Goal: Contribute content: Contribute content

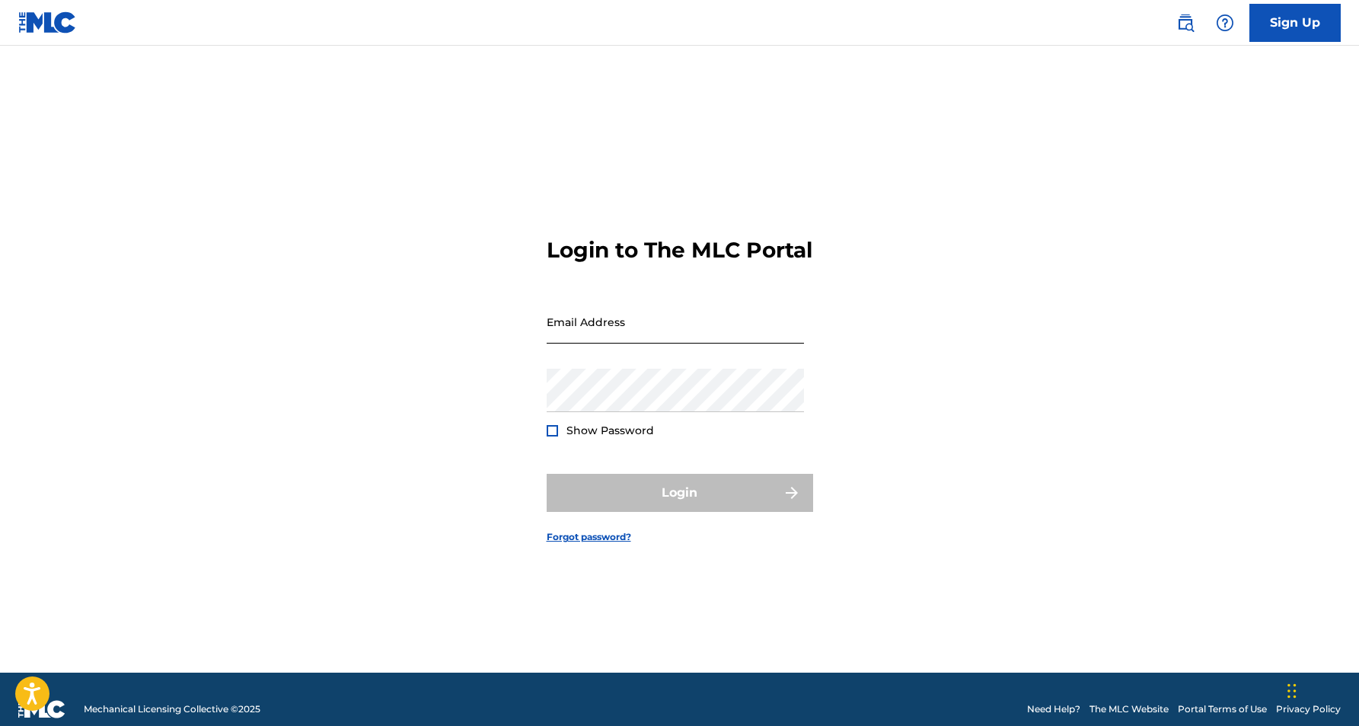
click at [621, 343] on input "Email Address" at bounding box center [675, 321] width 257 height 43
type input "[EMAIL_ADDRESS][DOMAIN_NAME]"
click at [679, 506] on button "Login" at bounding box center [680, 493] width 267 height 38
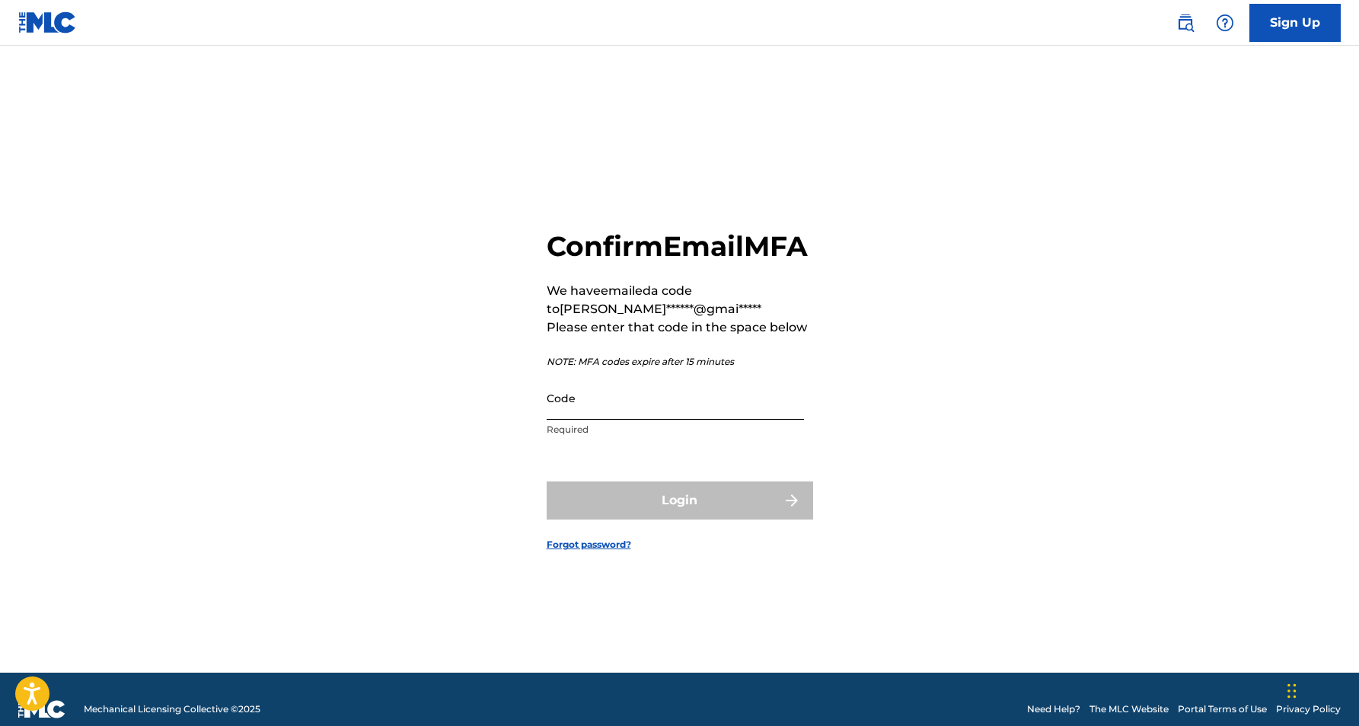
click at [581, 420] on input "Code" at bounding box center [675, 397] width 257 height 43
paste input "360107"
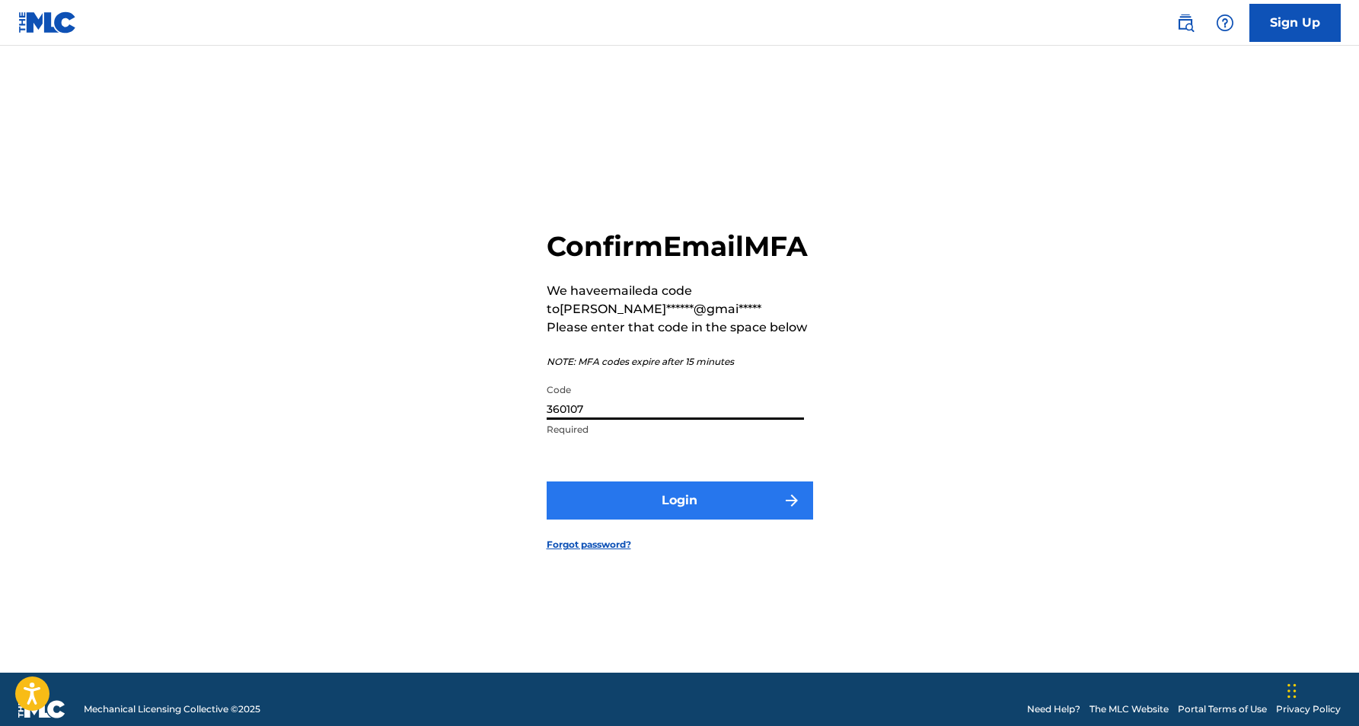
type input "360107"
click at [712, 519] on button "Login" at bounding box center [680, 500] width 267 height 38
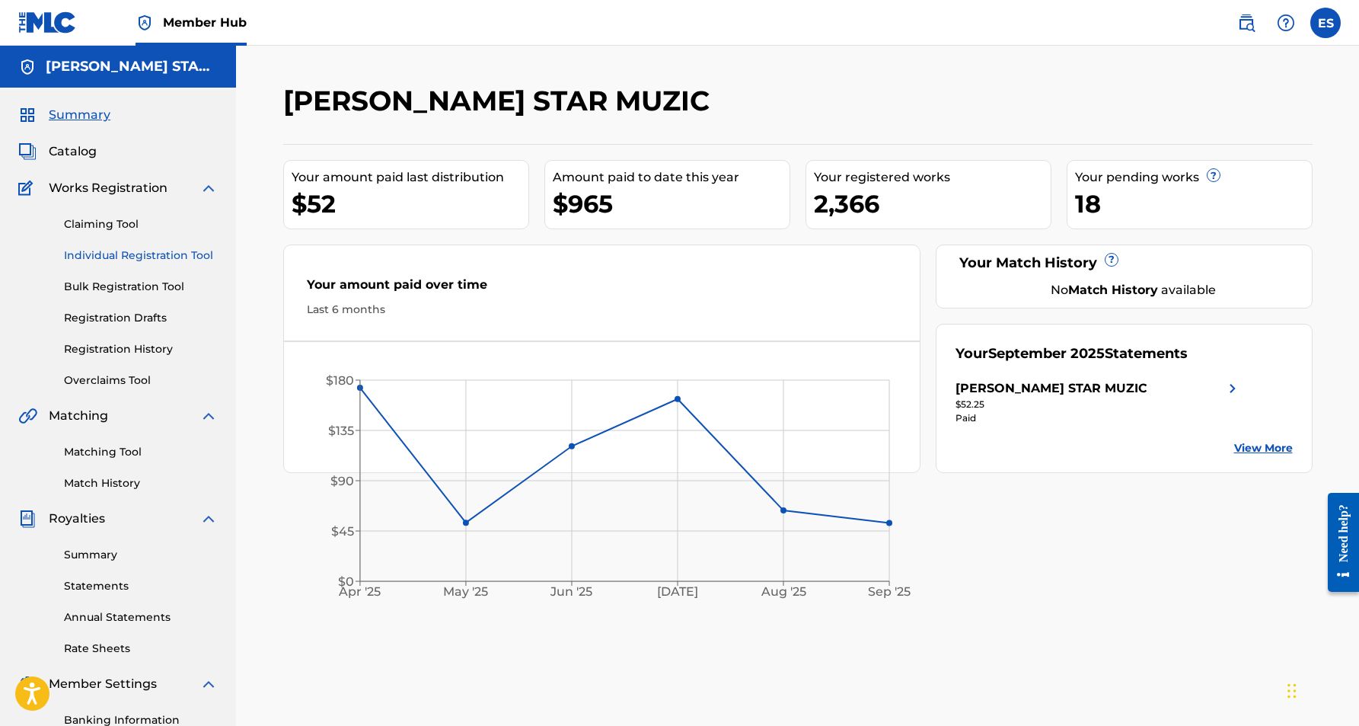
click at [119, 257] on link "Individual Registration Tool" at bounding box center [141, 256] width 154 height 16
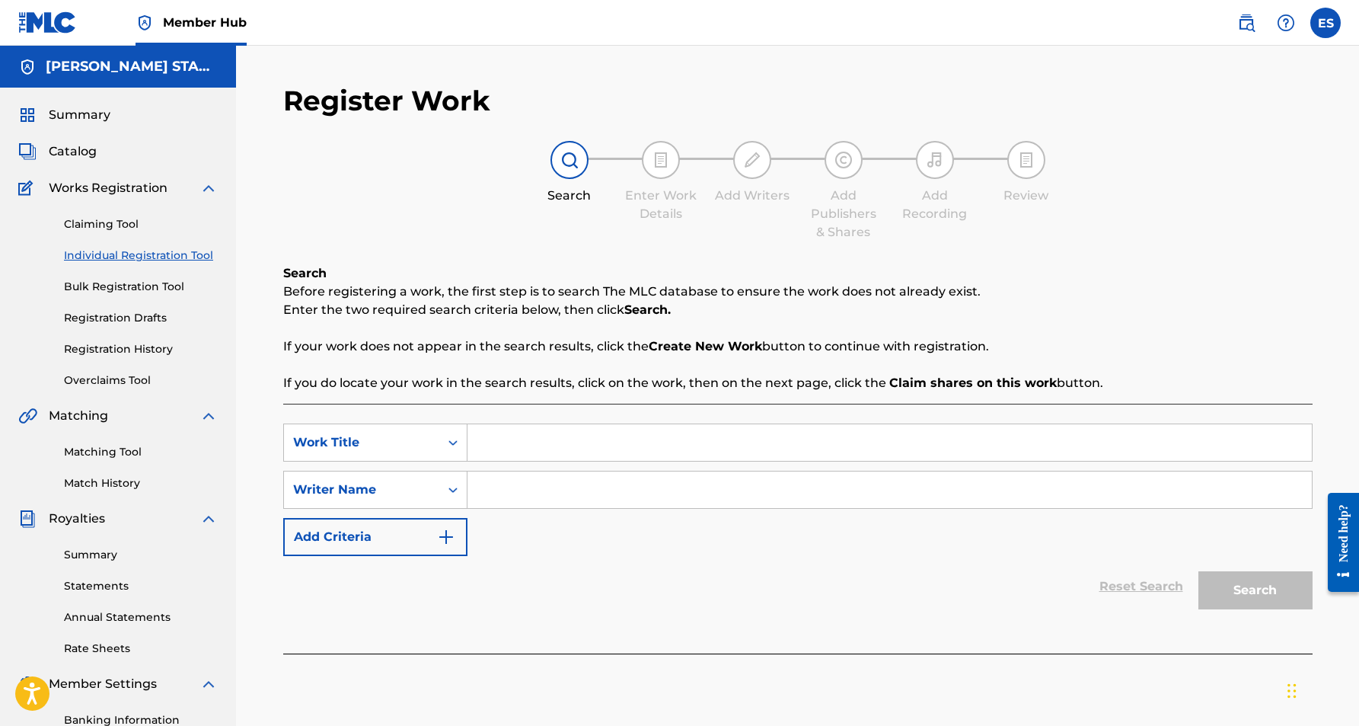
click at [488, 452] on input "Search Form" at bounding box center [890, 442] width 845 height 37
paste input "MONEY"
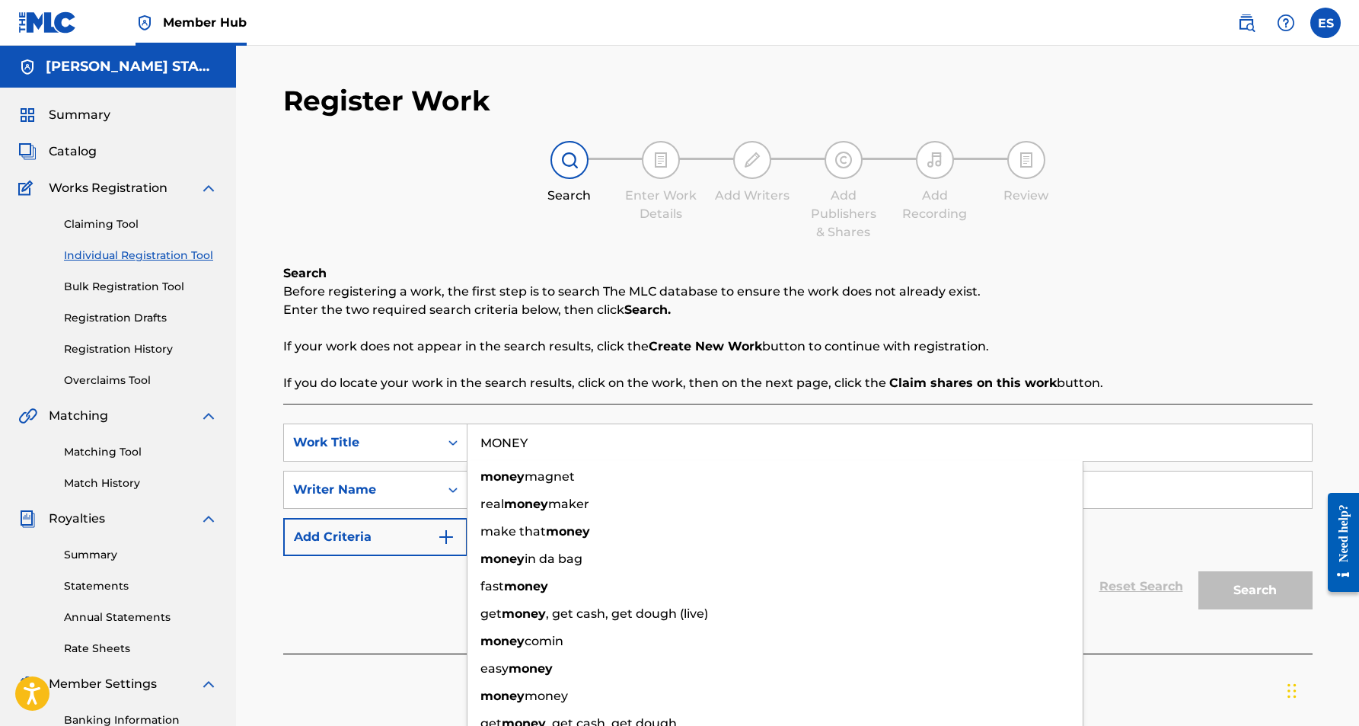
type input "MONEY"
click at [439, 605] on div "Reset Search Search" at bounding box center [798, 586] width 1030 height 61
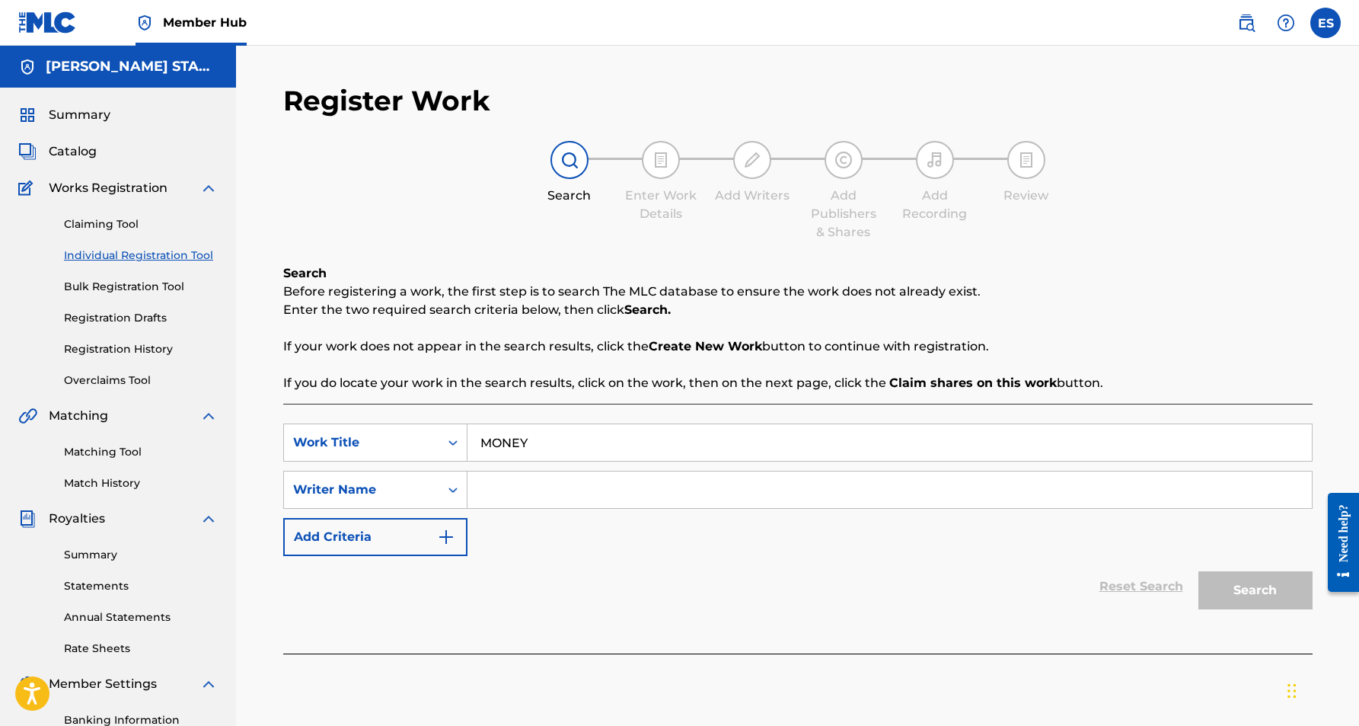
click at [500, 496] on input "Search Form" at bounding box center [890, 489] width 845 height 37
paste input "[PERSON_NAME] [PERSON_NAME]"
type input "[PERSON_NAME] [PERSON_NAME]"
click at [1246, 589] on button "Search" at bounding box center [1256, 590] width 114 height 38
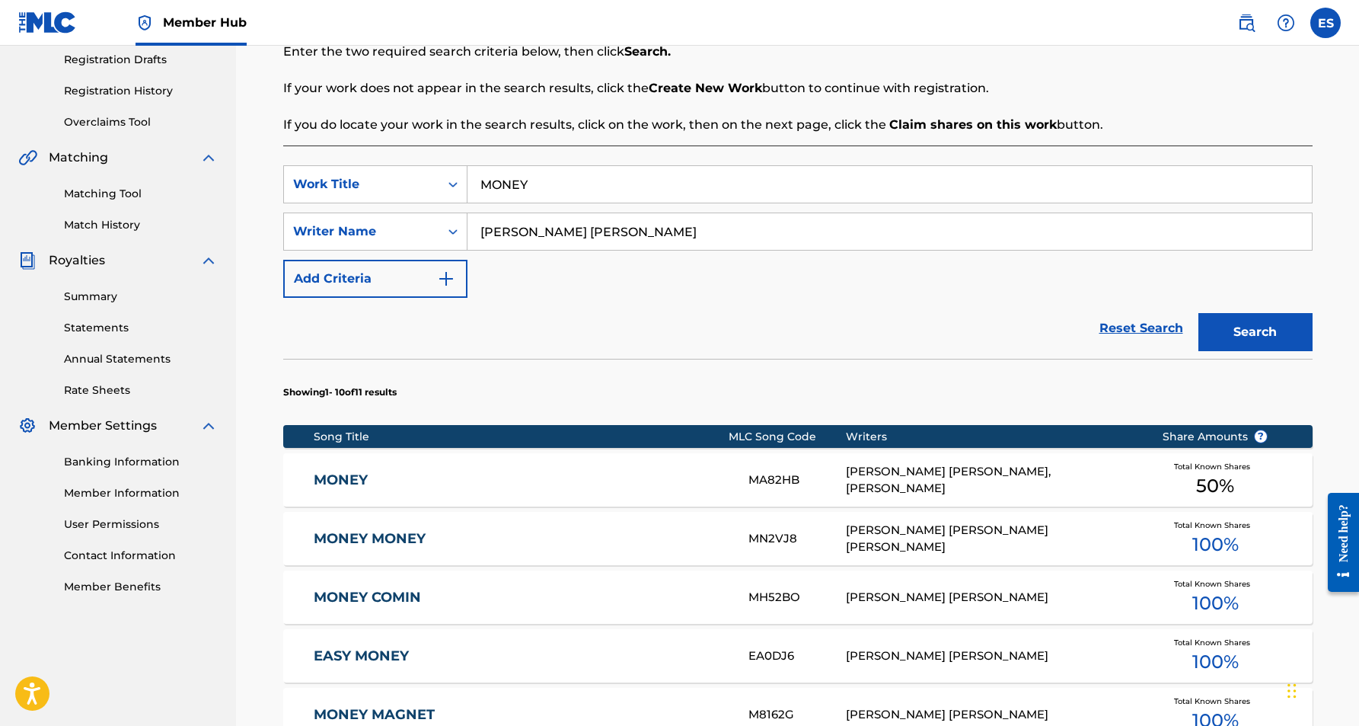
scroll to position [260, 0]
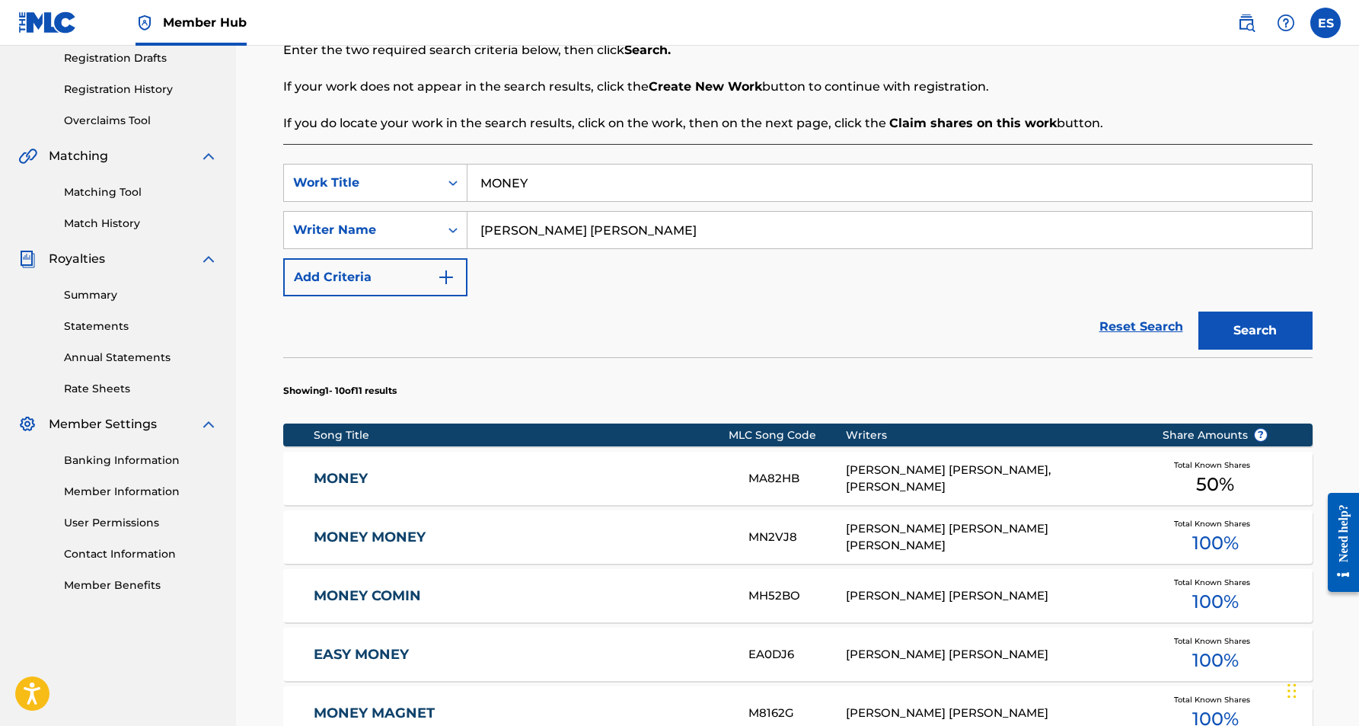
click at [867, 478] on div "[PERSON_NAME] [PERSON_NAME], [PERSON_NAME]" at bounding box center [992, 479] width 293 height 34
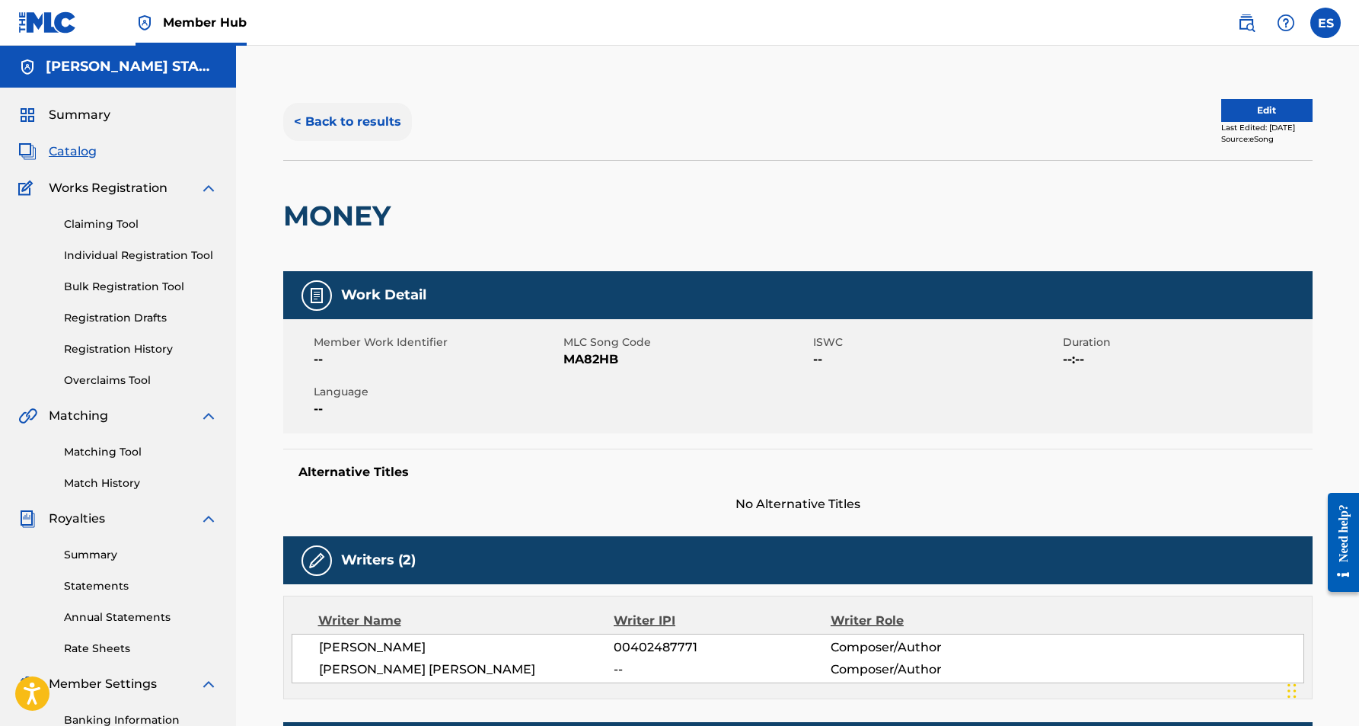
click at [346, 126] on button "< Back to results" at bounding box center [347, 122] width 129 height 38
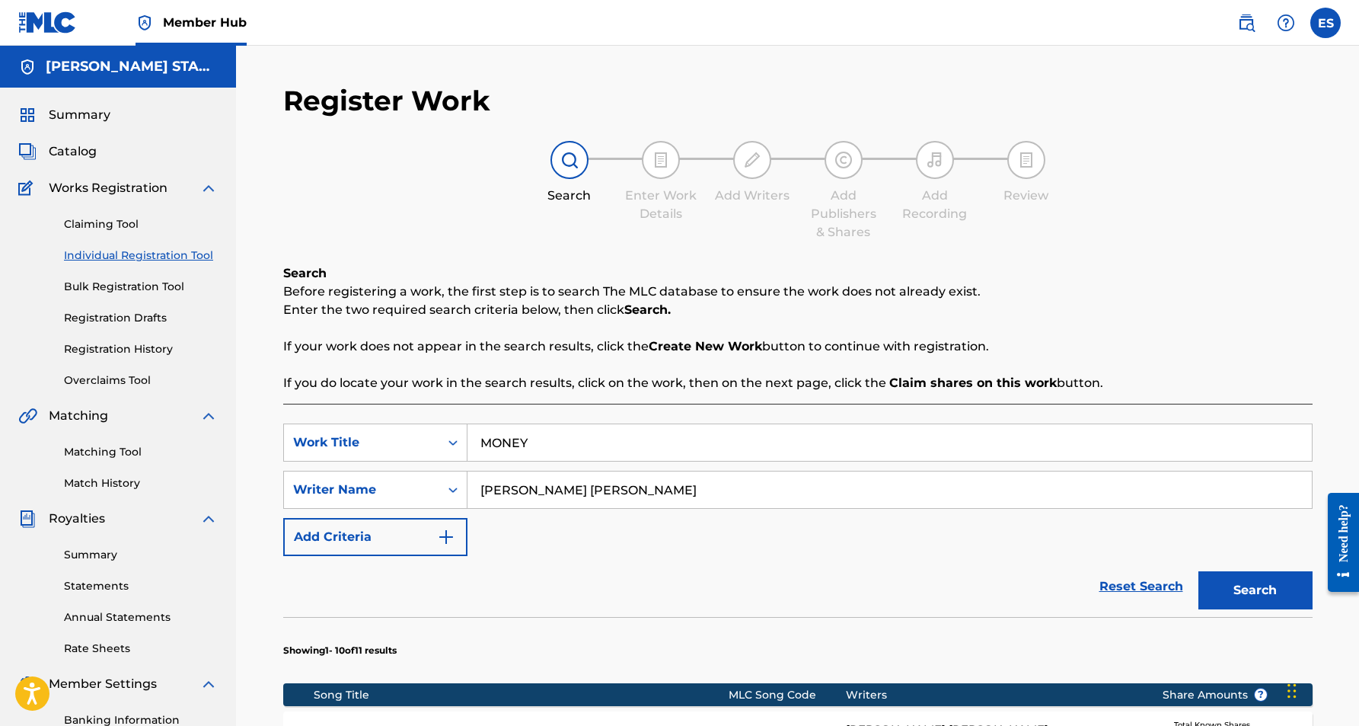
scroll to position [219, 0]
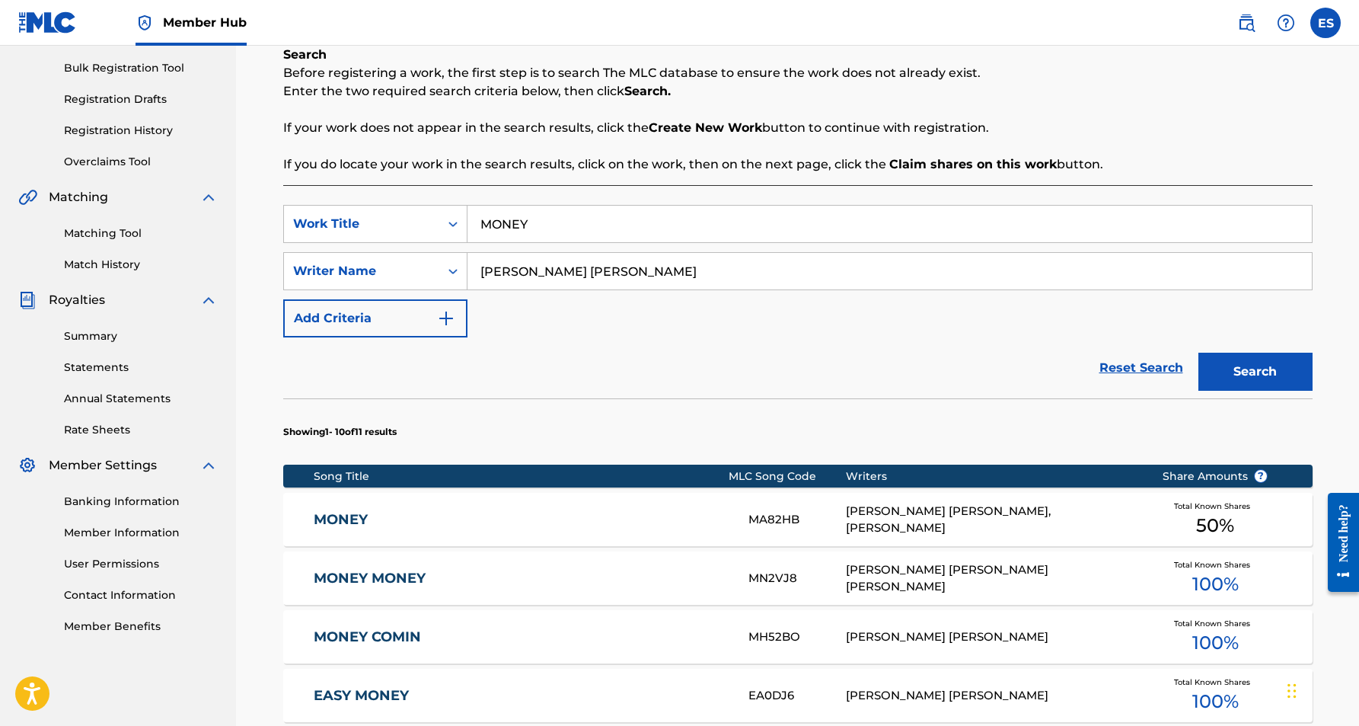
click at [557, 228] on input "MONEY" at bounding box center [890, 224] width 845 height 37
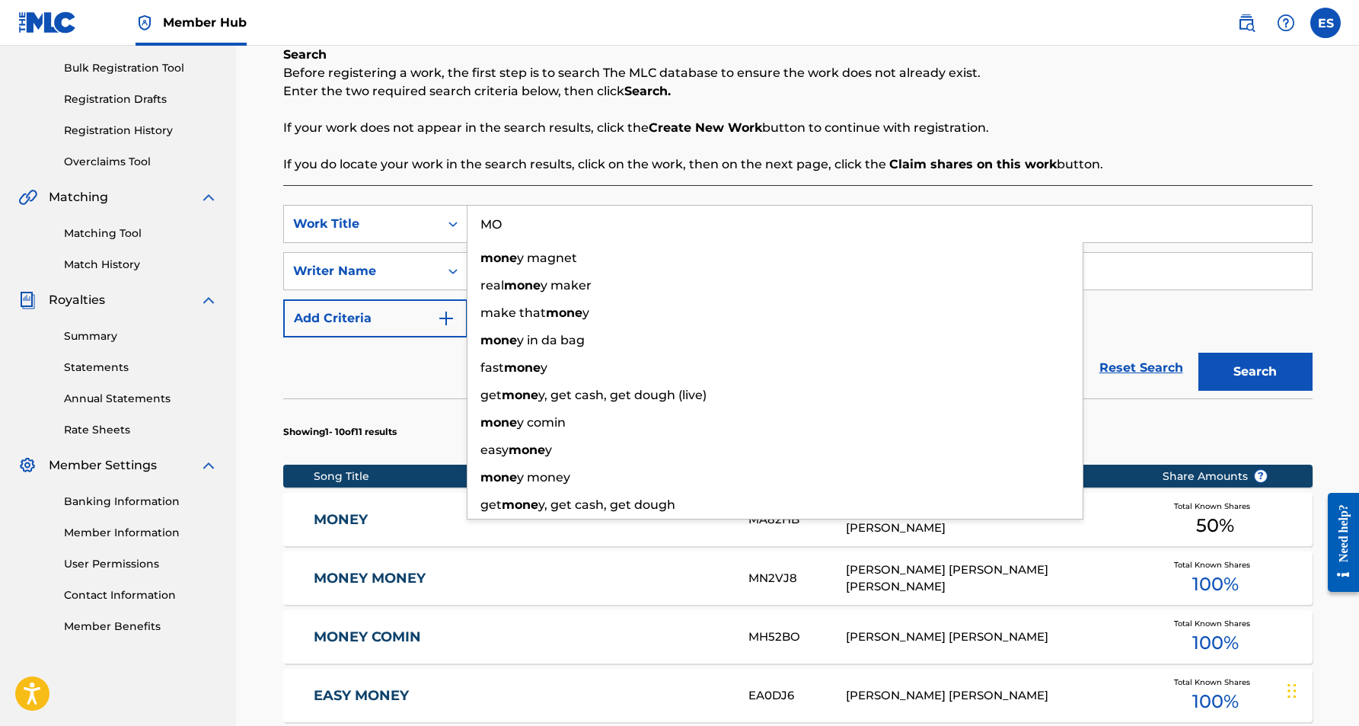
type input "M"
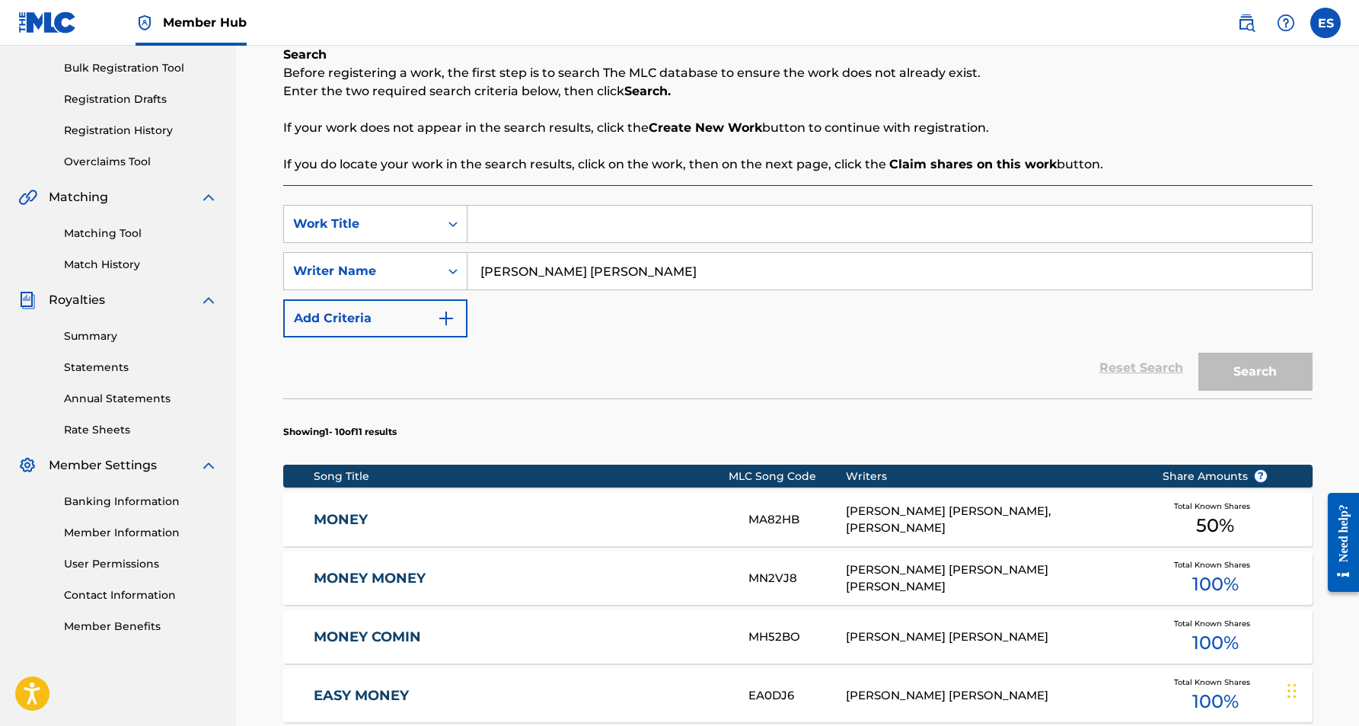
paste input "MOAN & GROAN"
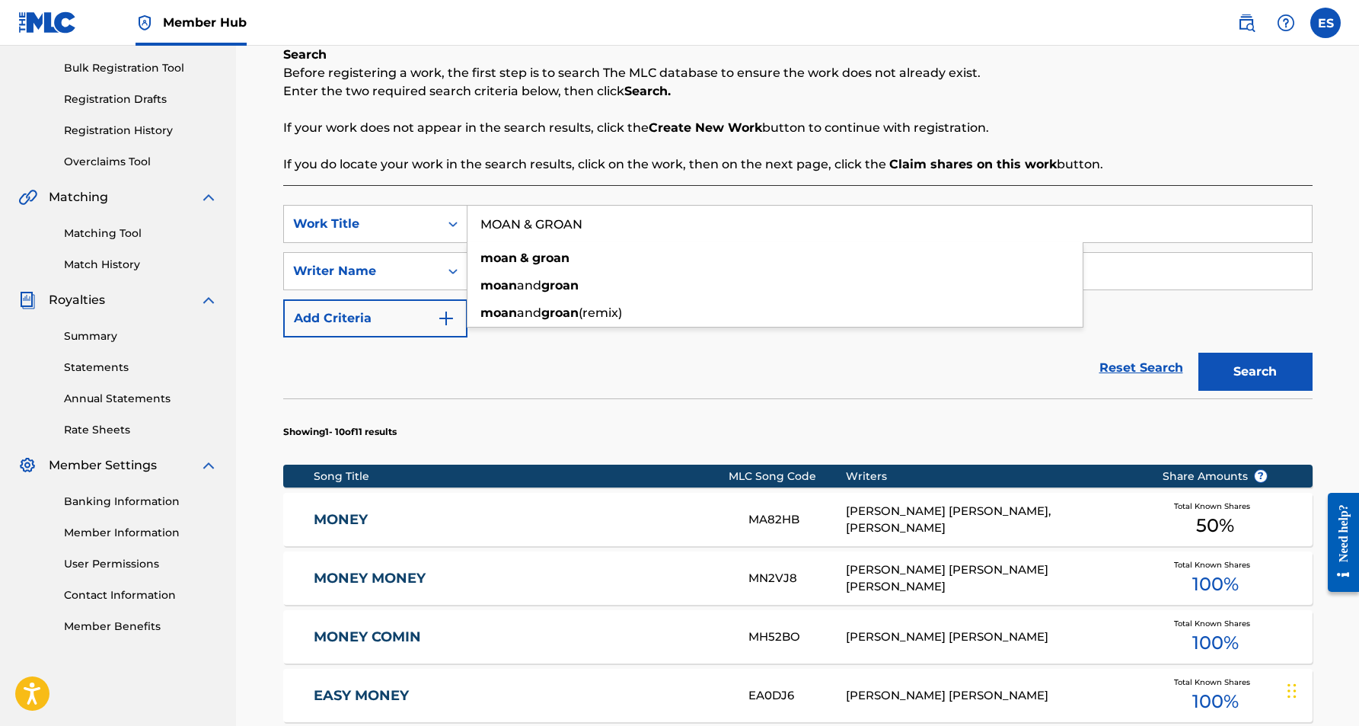
type input "MOAN & GROAN"
click at [675, 342] on div "Reset Search Search" at bounding box center [798, 367] width 1030 height 61
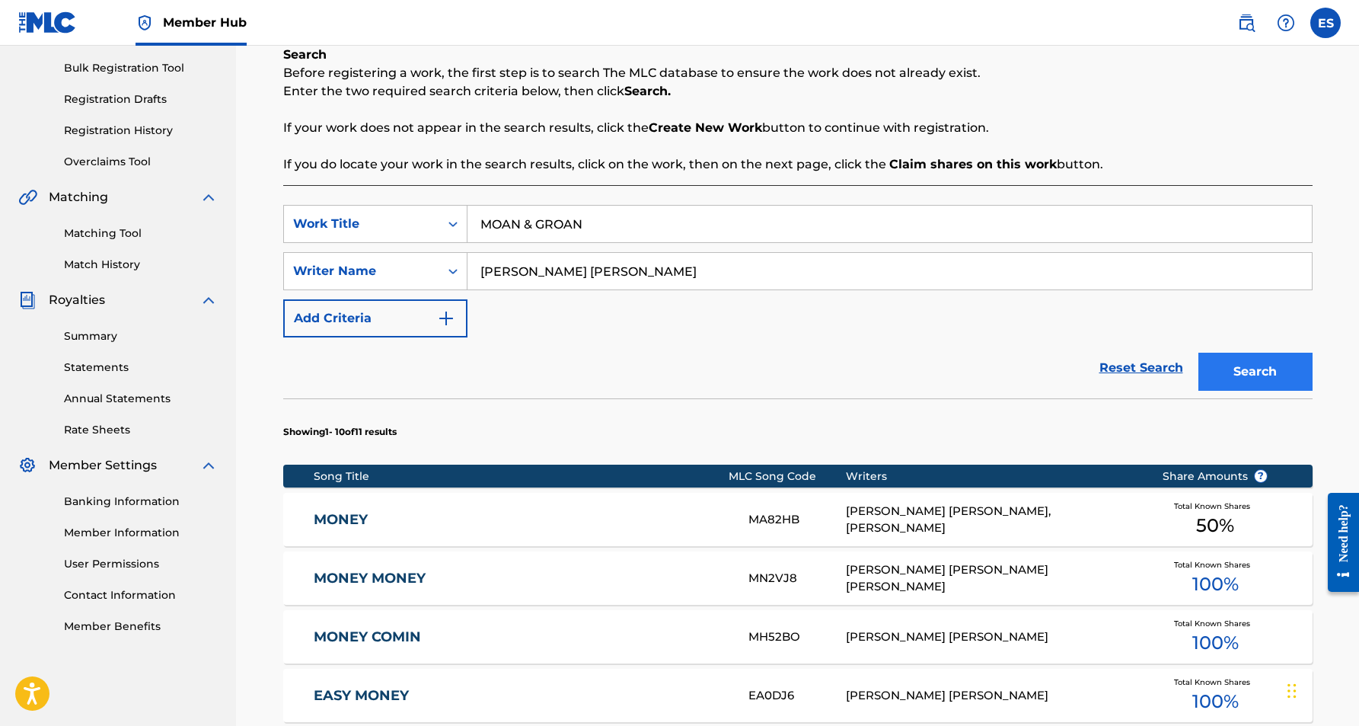
click at [1244, 374] on button "Search" at bounding box center [1256, 372] width 114 height 38
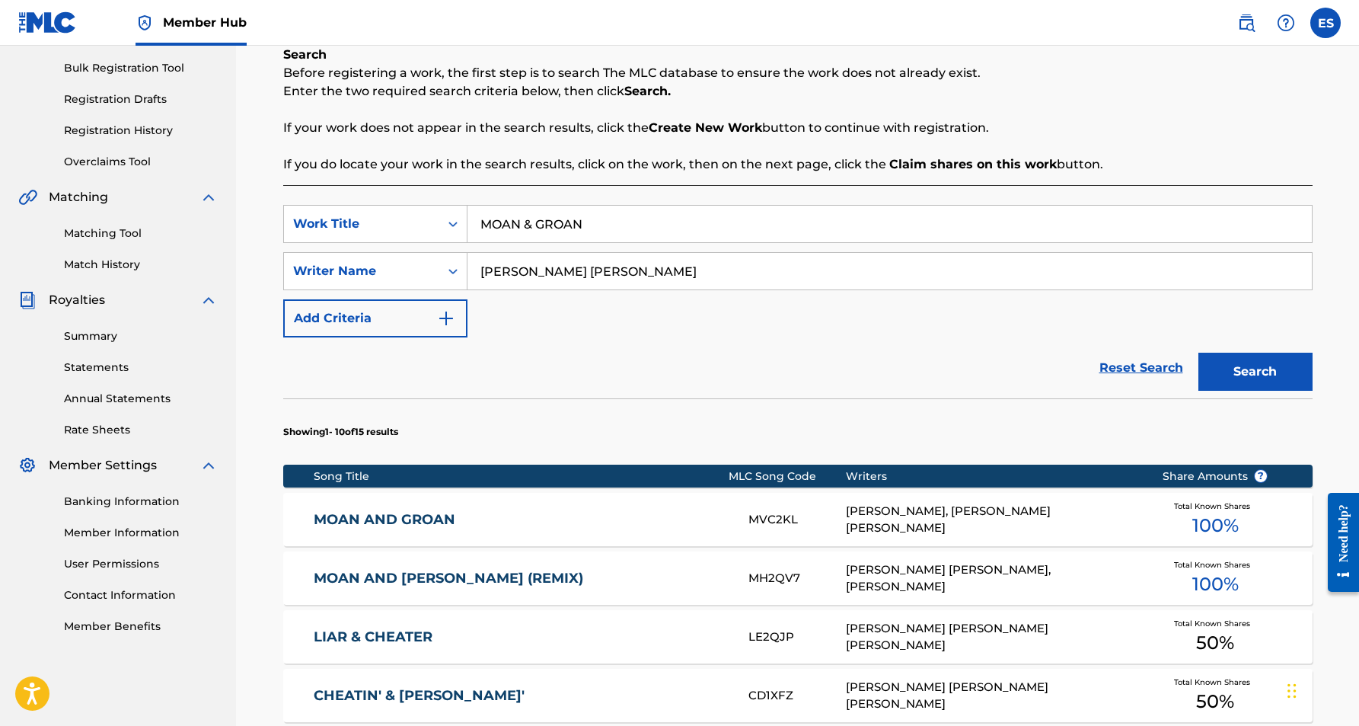
click at [852, 518] on div "[PERSON_NAME], [PERSON_NAME] [PERSON_NAME]" at bounding box center [992, 520] width 293 height 34
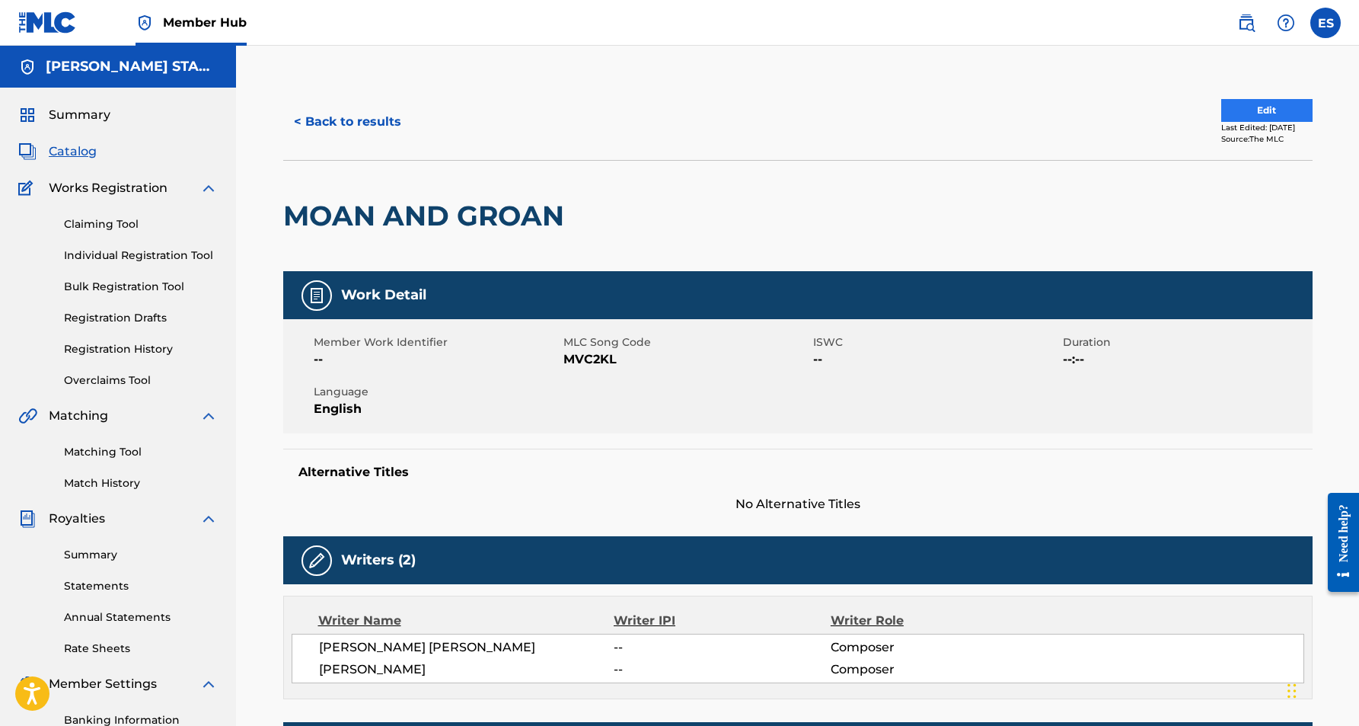
click at [1257, 107] on button "Edit" at bounding box center [1267, 110] width 91 height 23
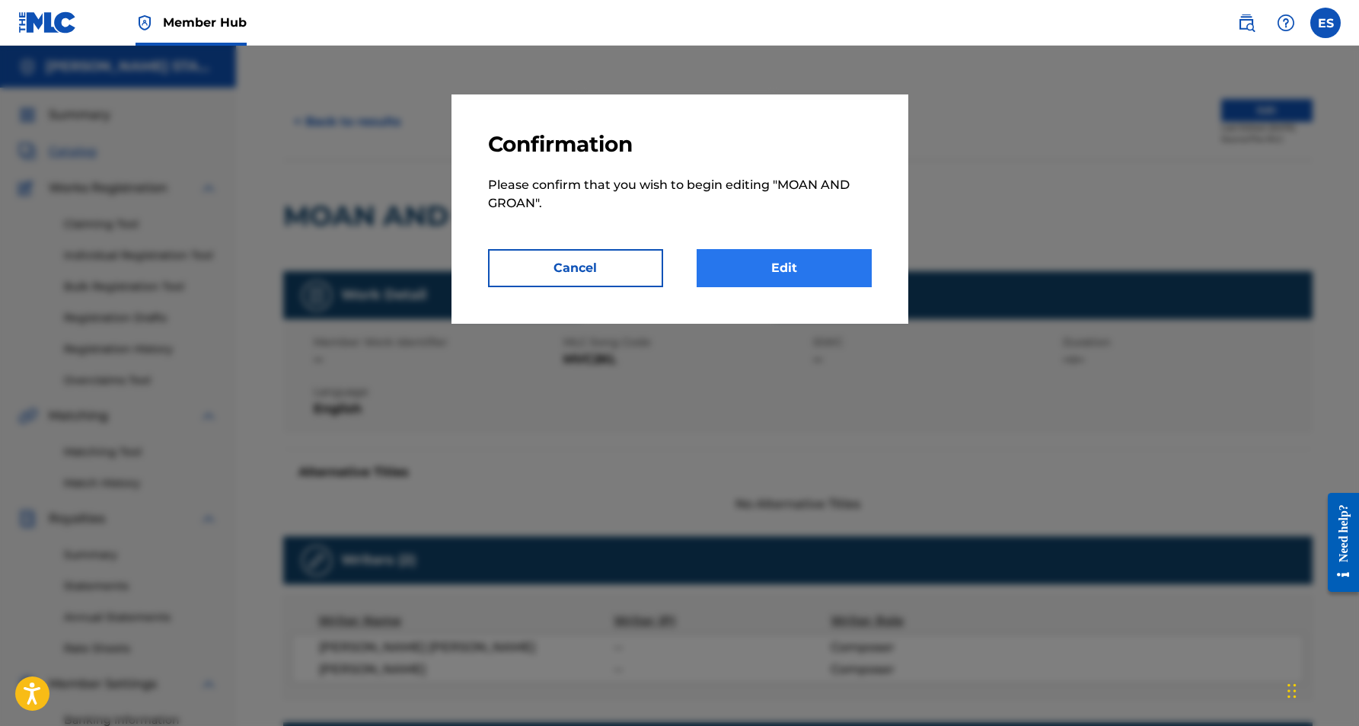
click at [797, 259] on link "Edit" at bounding box center [784, 268] width 175 height 38
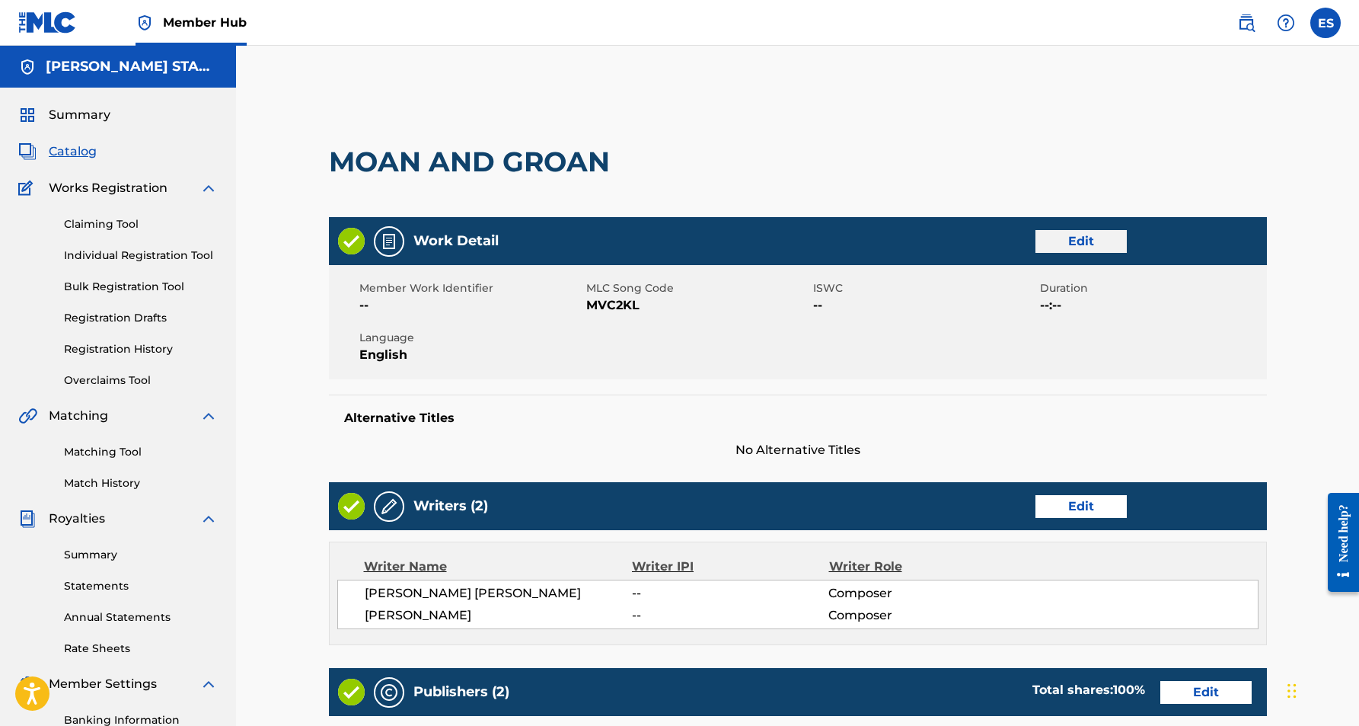
click at [1091, 245] on link "Edit" at bounding box center [1081, 241] width 91 height 23
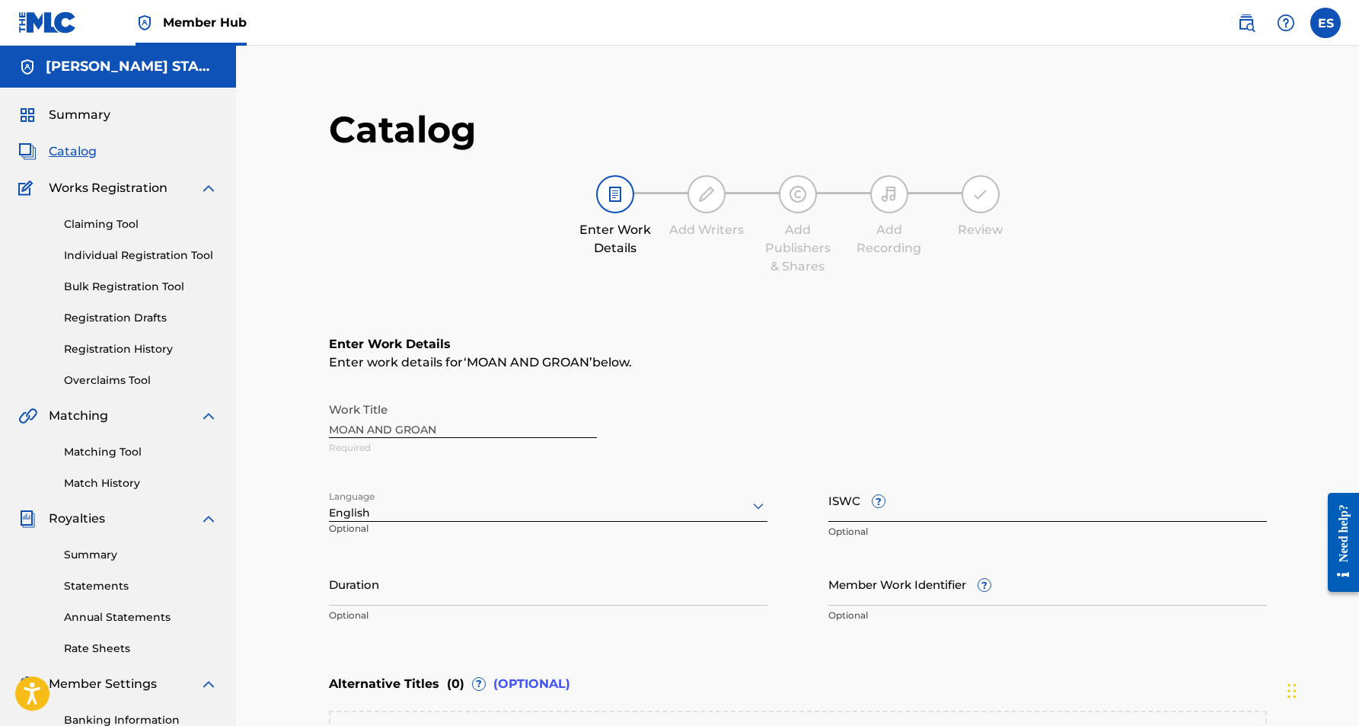
click at [838, 503] on input "ISWC ?" at bounding box center [1048, 499] width 439 height 43
paste input "T9125752036"
type input "T9125752036"
click at [589, 580] on input "Duration" at bounding box center [548, 583] width 439 height 43
type input "04:14"
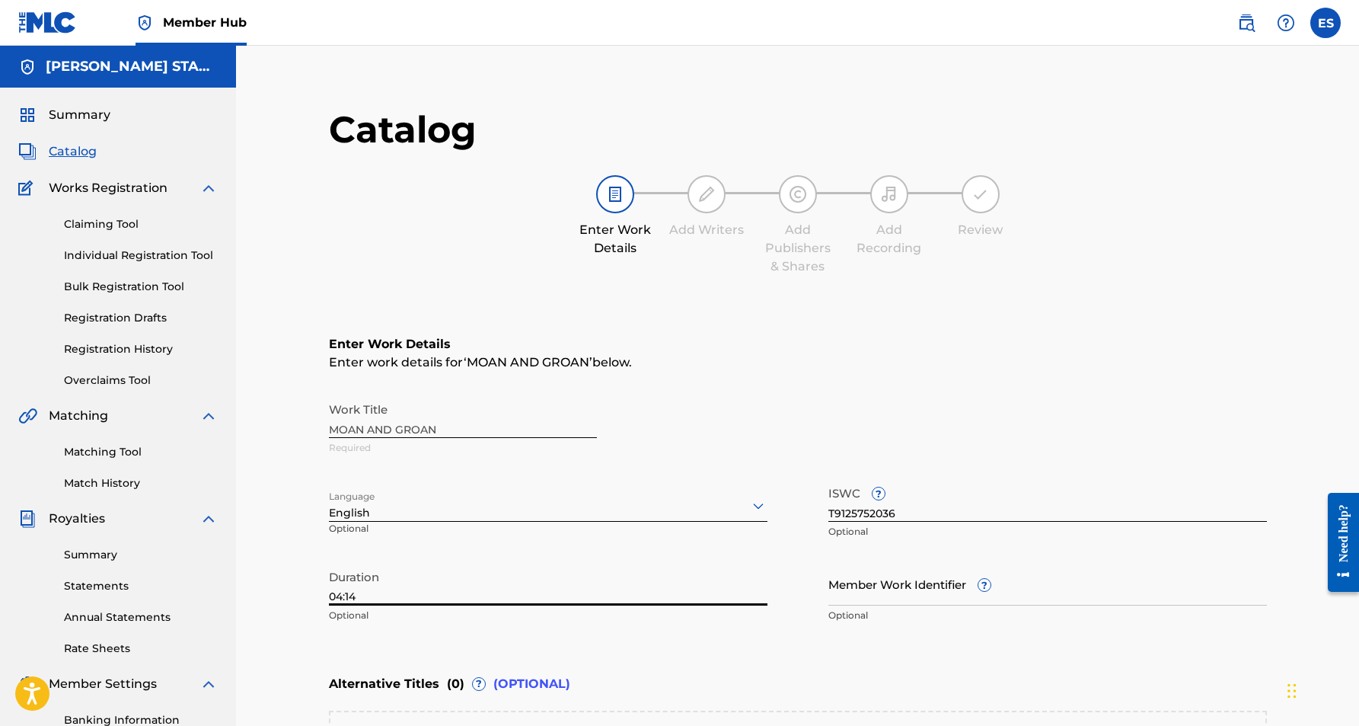
click at [270, 513] on div "Catalog Enter Work Details Add Writers Add Publishers & Shares Add Recording Re…" at bounding box center [798, 511] width 1066 height 854
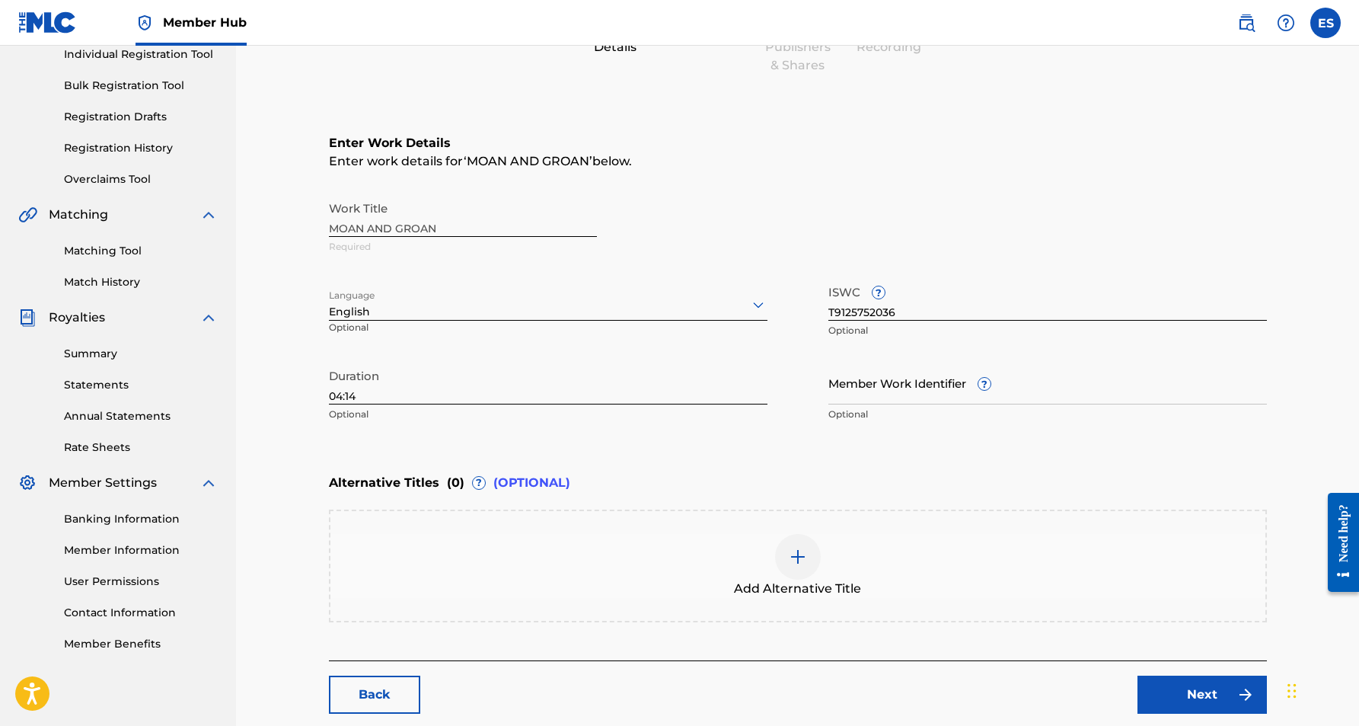
scroll to position [203, 0]
click at [1187, 683] on link "Next" at bounding box center [1202, 692] width 129 height 38
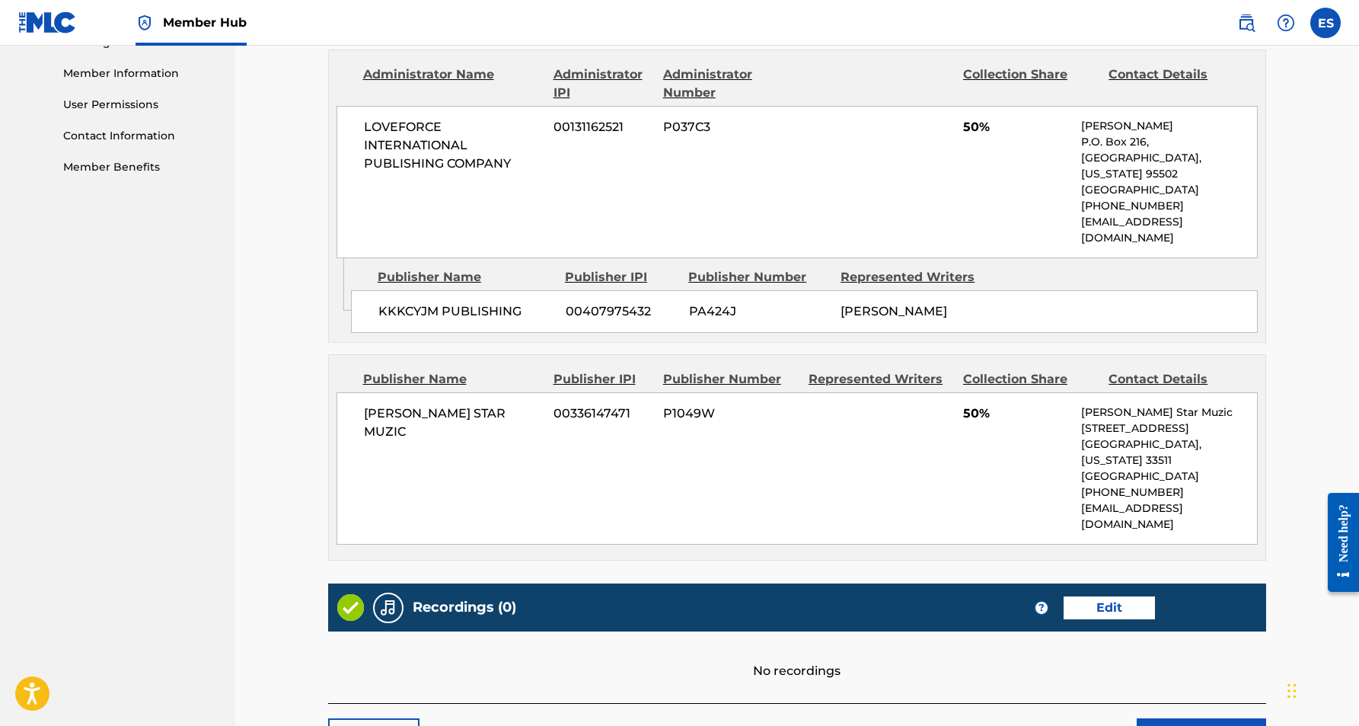
scroll to position [682, 1]
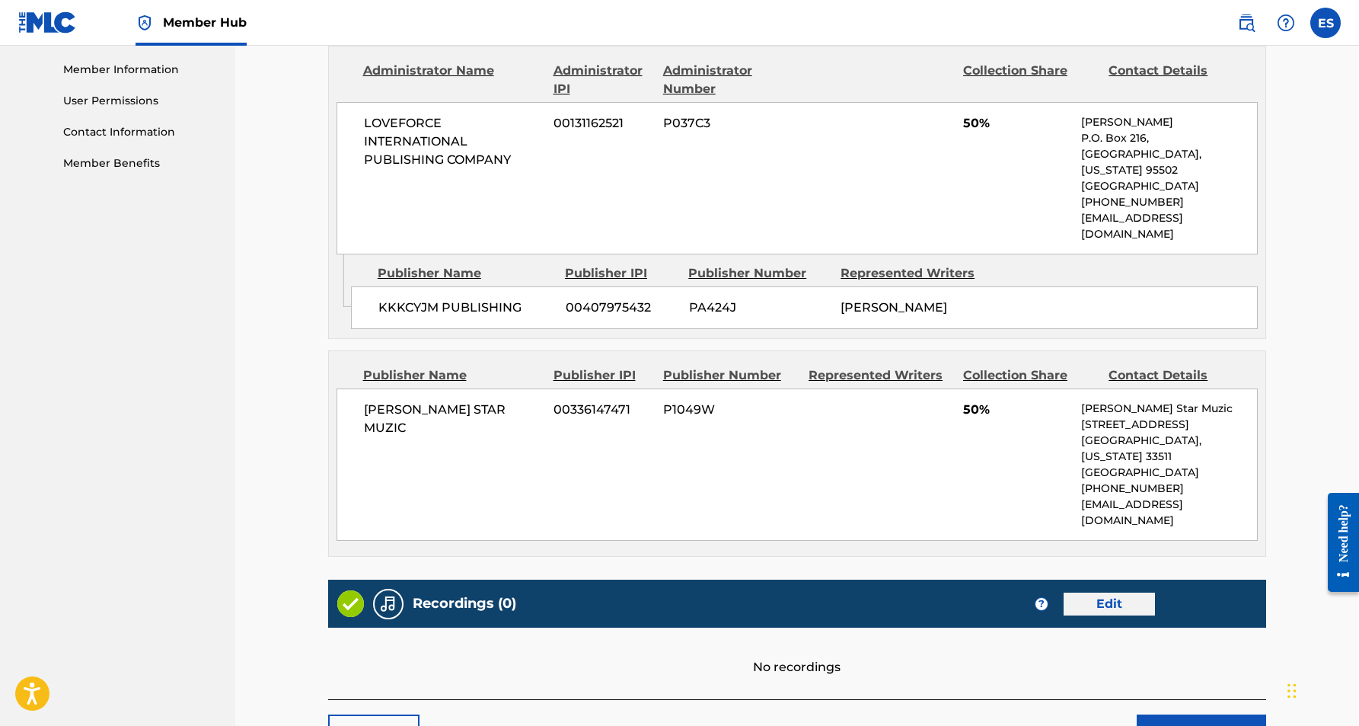
click at [1099, 592] on link "Edit" at bounding box center [1109, 603] width 91 height 23
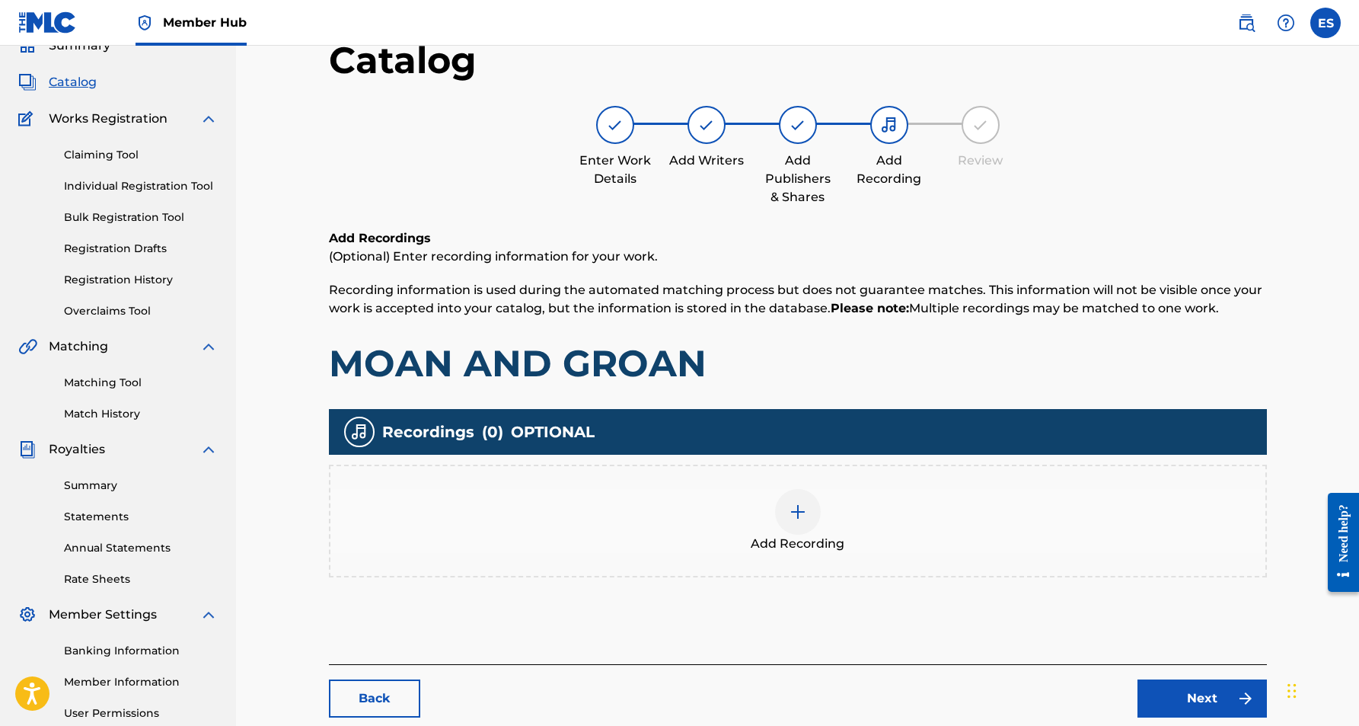
scroll to position [81, 0]
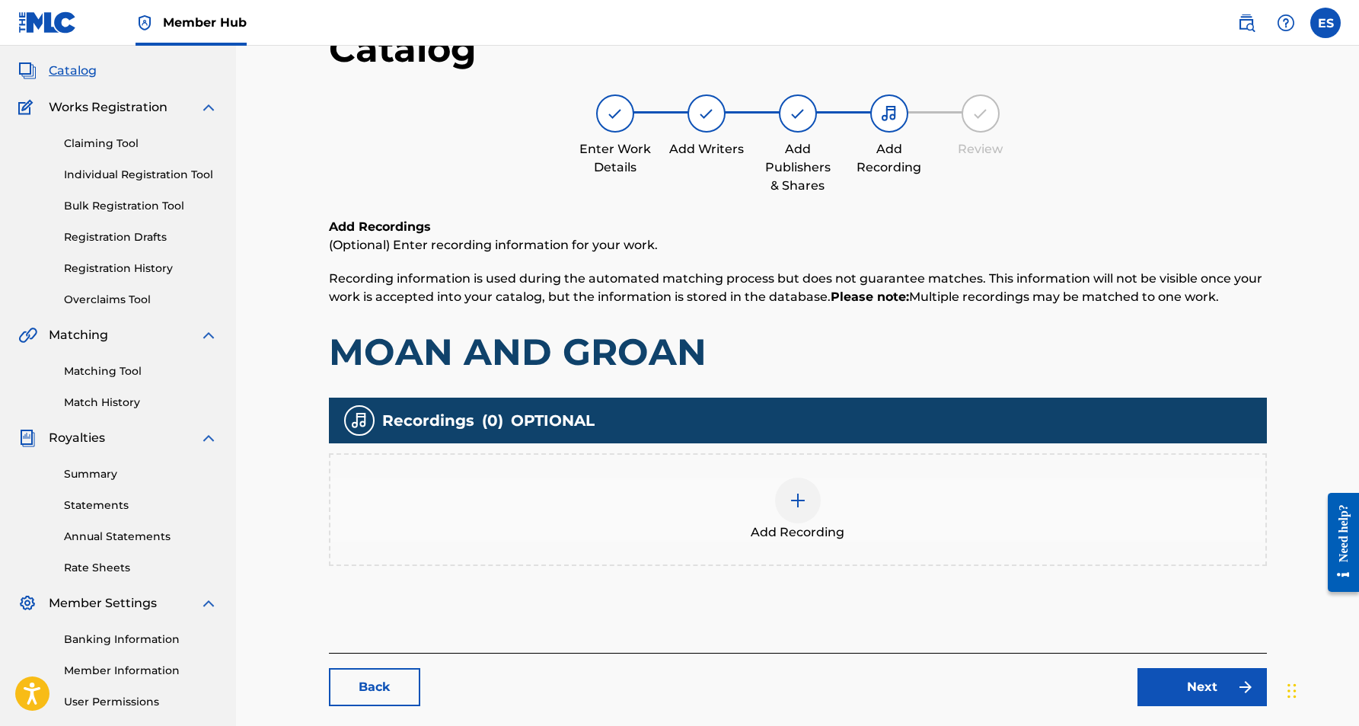
click at [799, 503] on img at bounding box center [798, 500] width 18 height 18
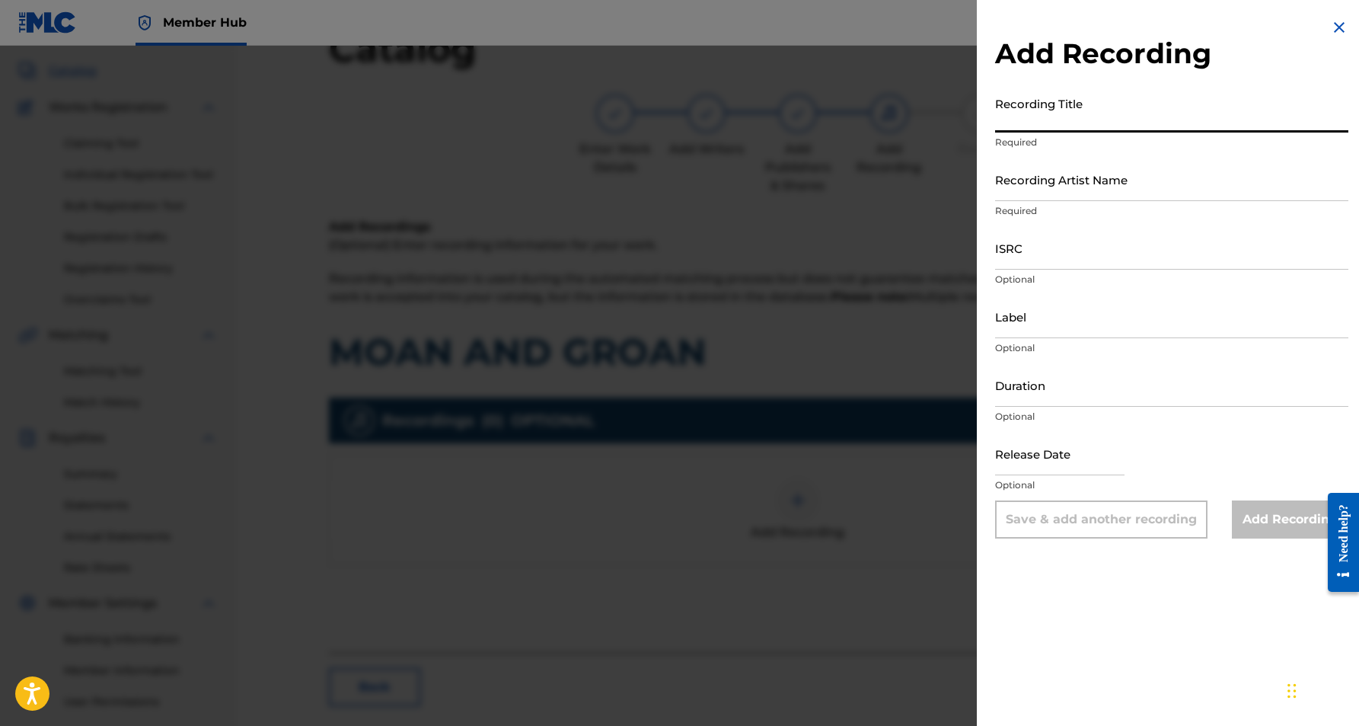
click at [1058, 124] on input "Recording Title" at bounding box center [1171, 110] width 353 height 43
paste input "MOAN & GROAN"
type input "MOAN & GROAN"
click at [1083, 177] on input "Recording Artist Name" at bounding box center [1171, 179] width 353 height 43
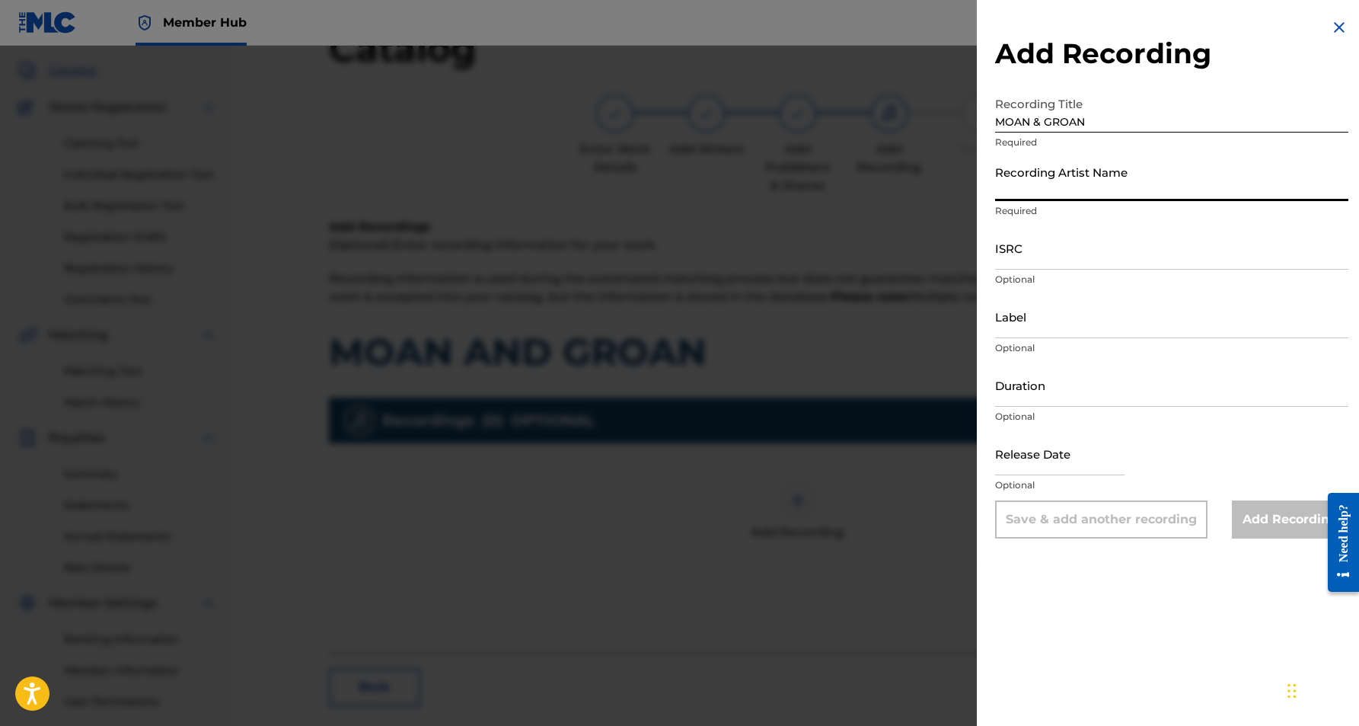
paste input "[PERSON_NAME]"
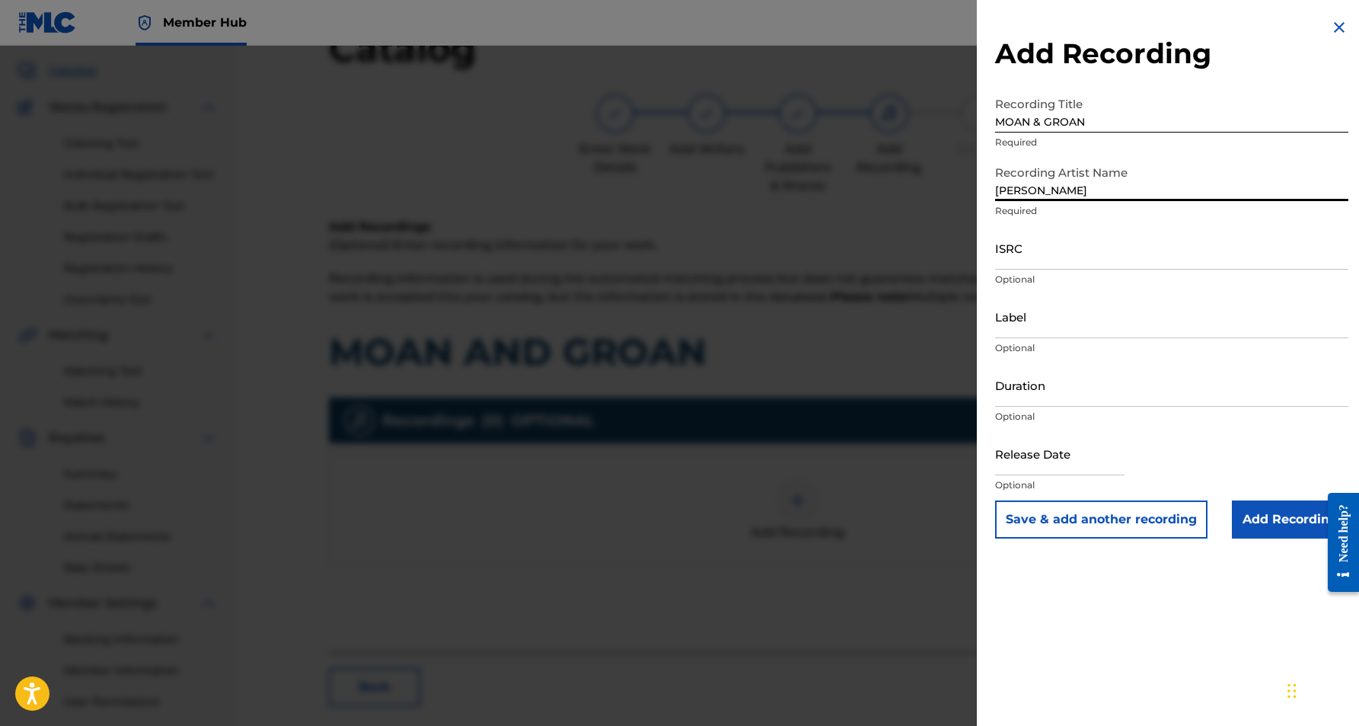
paste input "[PERSON_NAME]"
click at [1036, 188] on input "[PERSON_NAME] [PERSON_NAME]" at bounding box center [1171, 179] width 353 height 43
click at [1129, 190] on input "[PERSON_NAME] [PERSON_NAME]" at bounding box center [1171, 179] width 353 height 43
type input "[PERSON_NAME]"
click at [1079, 245] on input "ISRC" at bounding box center [1171, 247] width 353 height 43
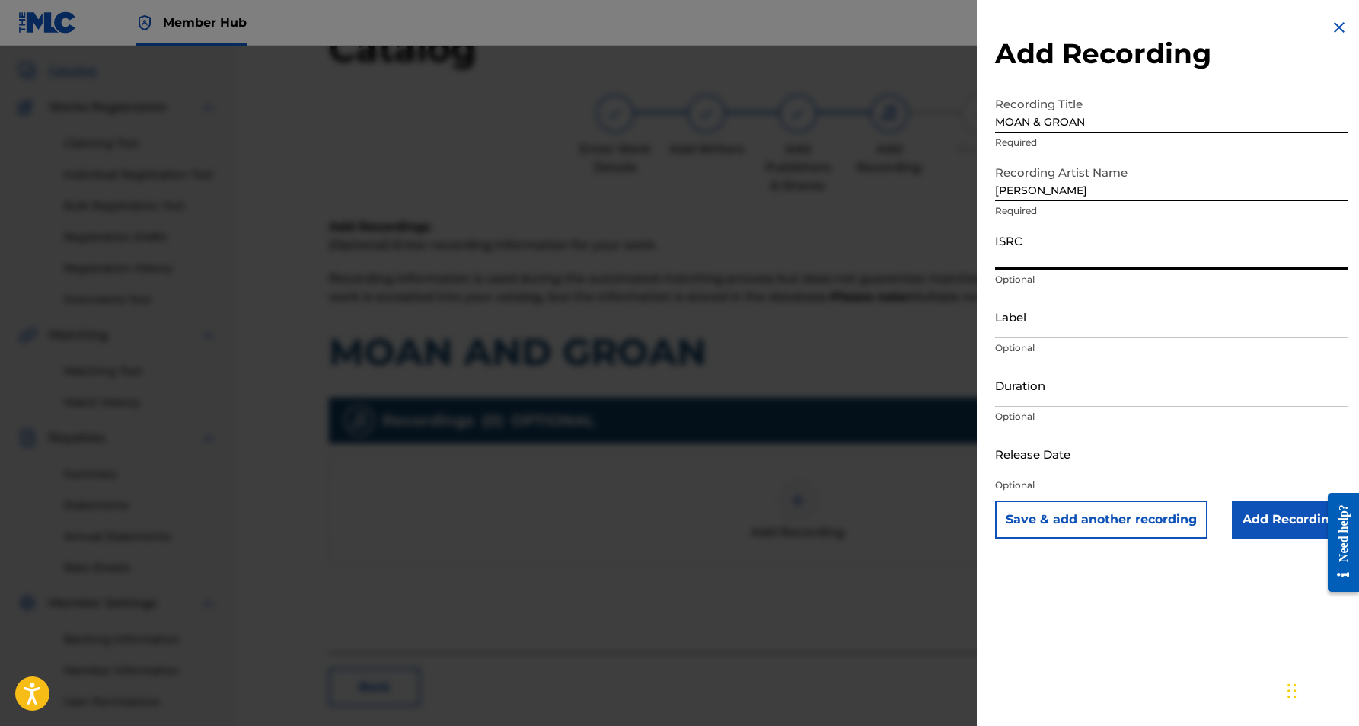
paste input "USDY41713746"
type input "USDY41713746"
click at [1078, 395] on input "Duration" at bounding box center [1171, 384] width 353 height 43
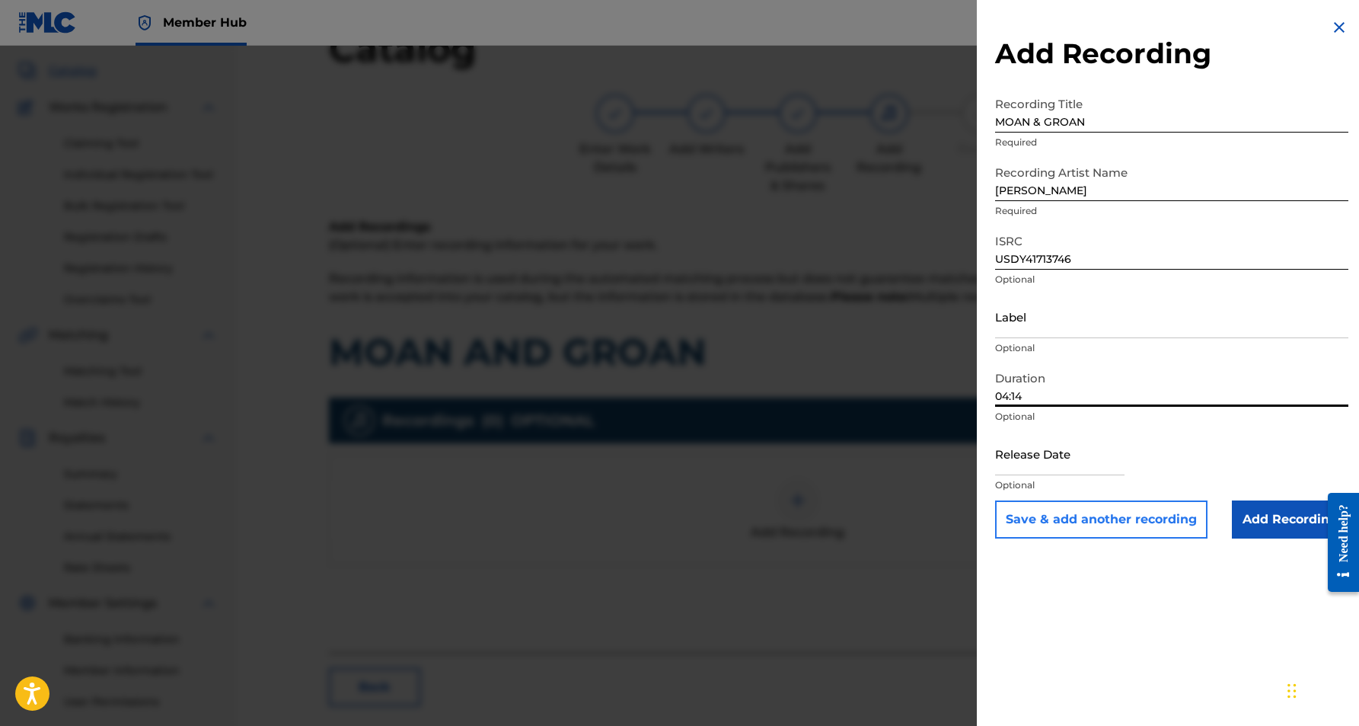
type input "04:14"
click at [1145, 525] on button "Save & add another recording" at bounding box center [1101, 519] width 212 height 38
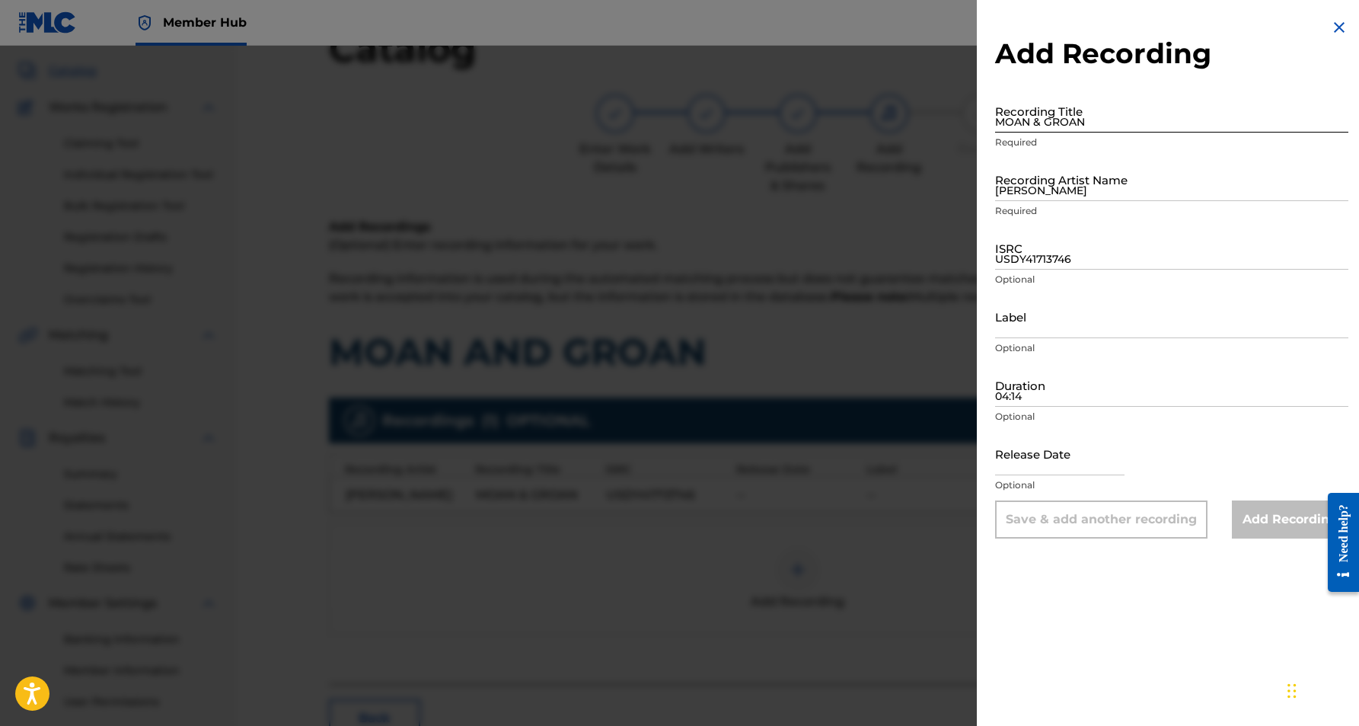
click at [1090, 115] on input "MOAN & GROAN" at bounding box center [1171, 110] width 353 height 43
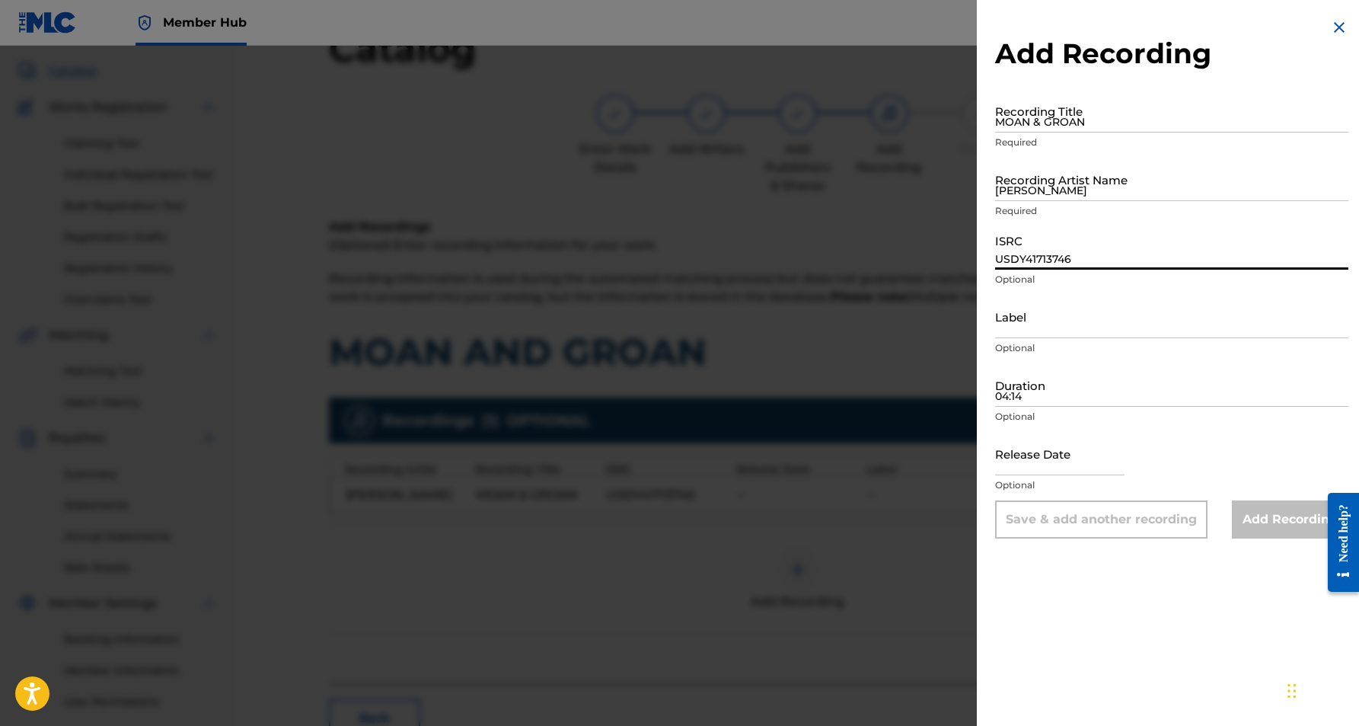
click at [1029, 245] on input "USDY41713746" at bounding box center [1171, 247] width 353 height 43
paste input "USHM91758082"
type input "USHM91758082"
click at [1052, 180] on input "[PERSON_NAME]" at bounding box center [1171, 179] width 353 height 43
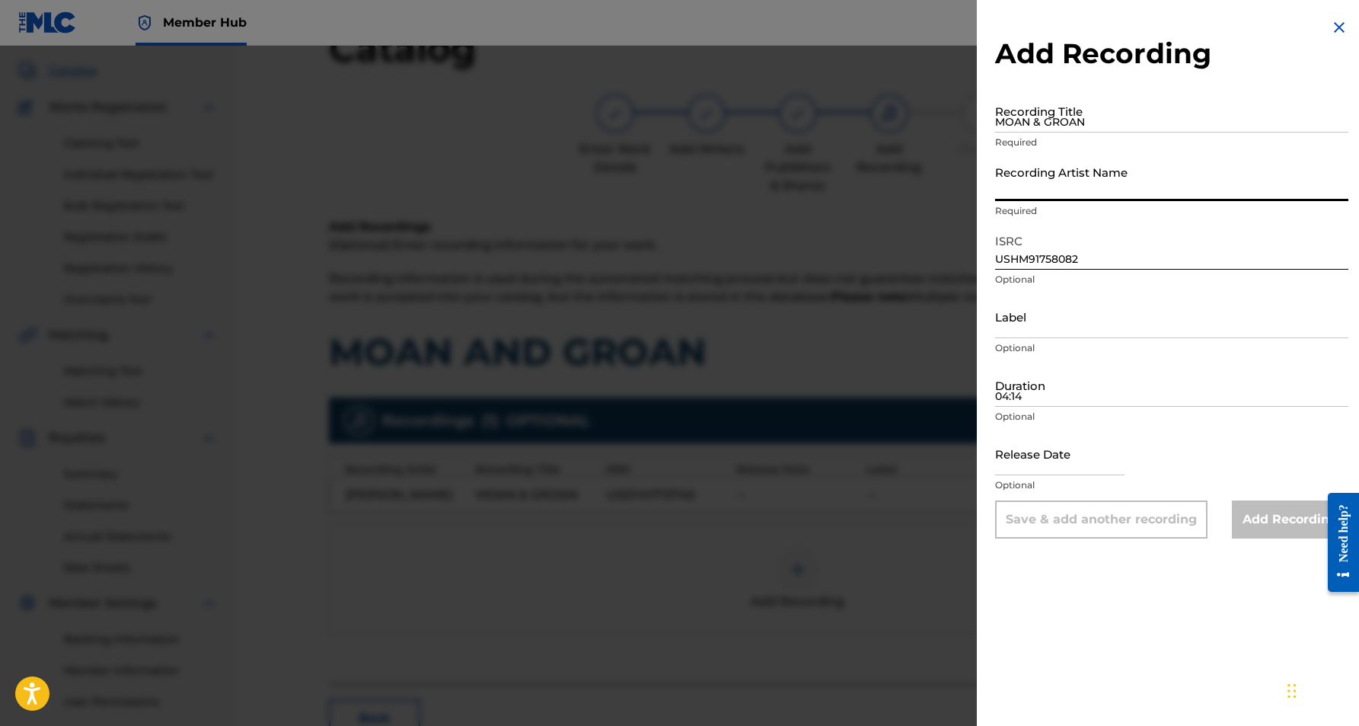
paste input "[PERSON_NAME]"
click at [1030, 188] on input "[PERSON_NAME] [PERSON_NAME]" at bounding box center [1171, 179] width 353 height 43
click at [1129, 187] on input "[PERSON_NAME] [PERSON_NAME]" at bounding box center [1171, 179] width 353 height 43
type input "[PERSON_NAME]"
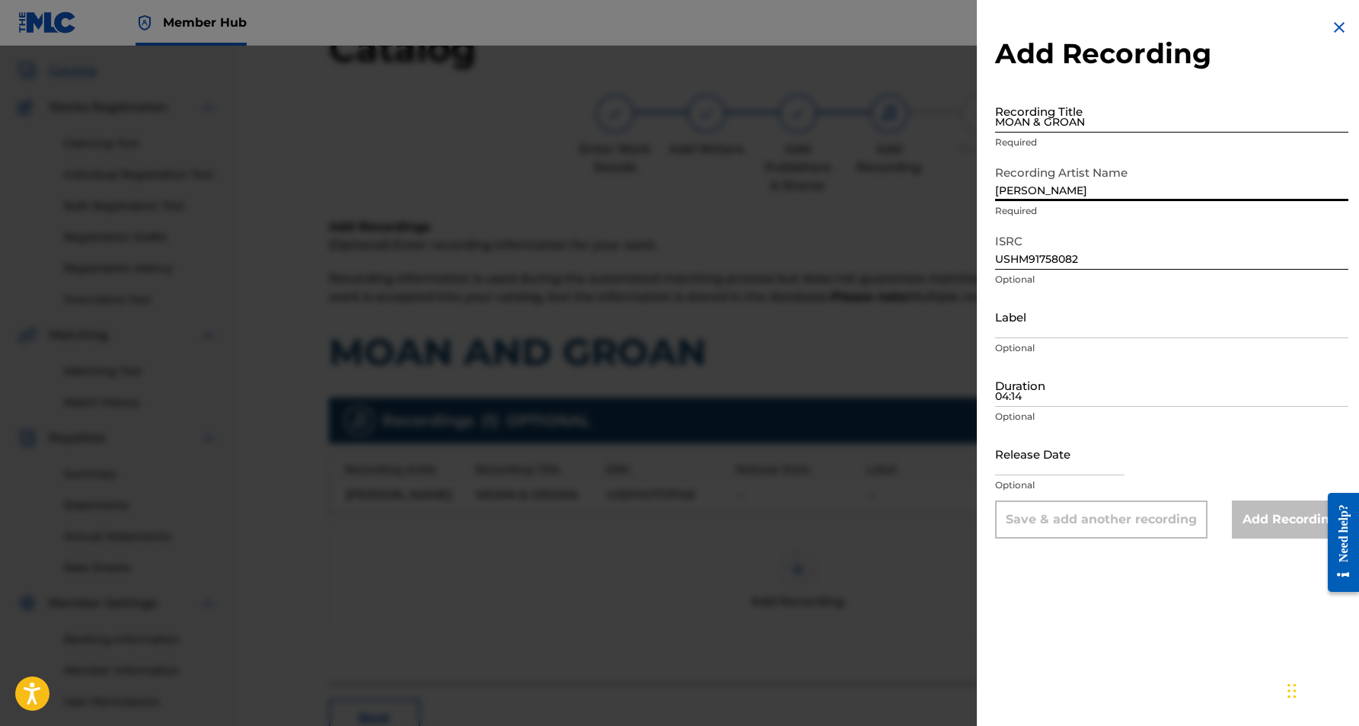
click at [1120, 128] on input "MOAN & GROAN" at bounding box center [1171, 110] width 353 height 43
paste input "MOAN & GROAN"
type input "MOAN & GROAN"
click at [1100, 379] on input "04:14" at bounding box center [1171, 384] width 353 height 43
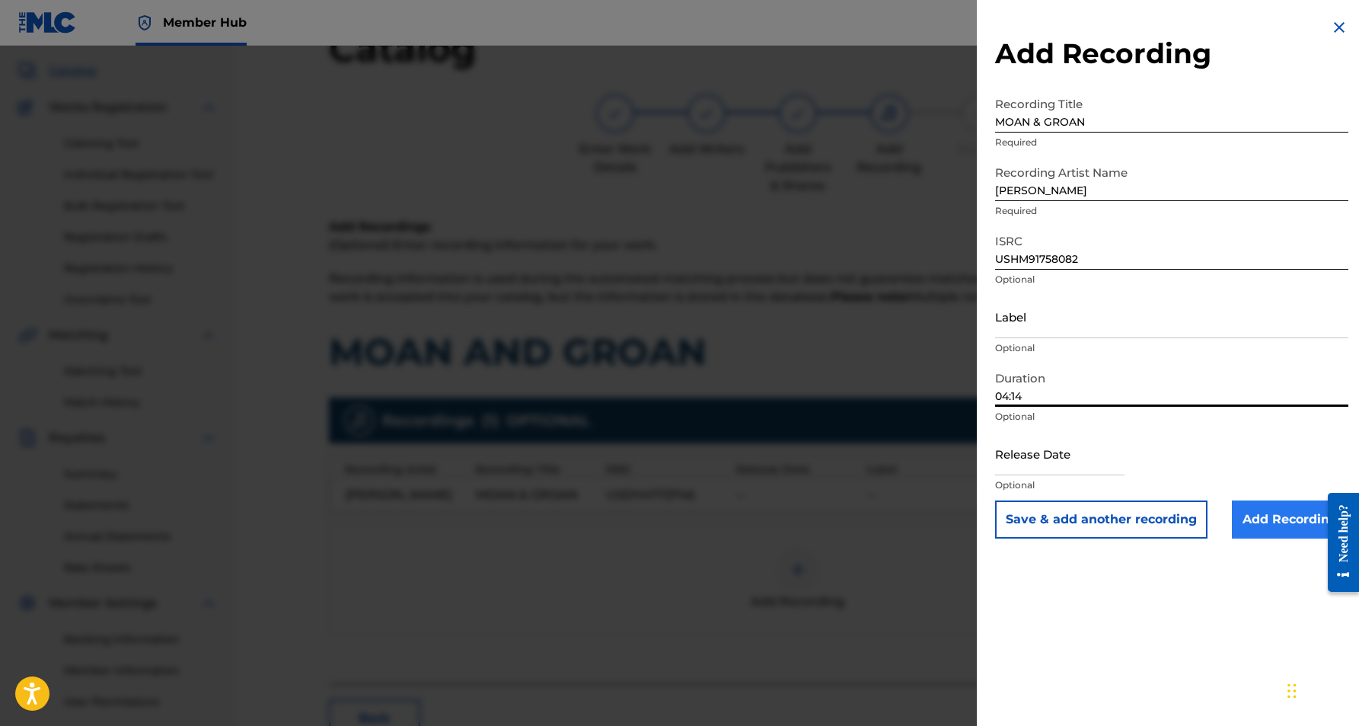
type input "04:14"
click at [1257, 521] on input "Add Recording" at bounding box center [1290, 519] width 117 height 38
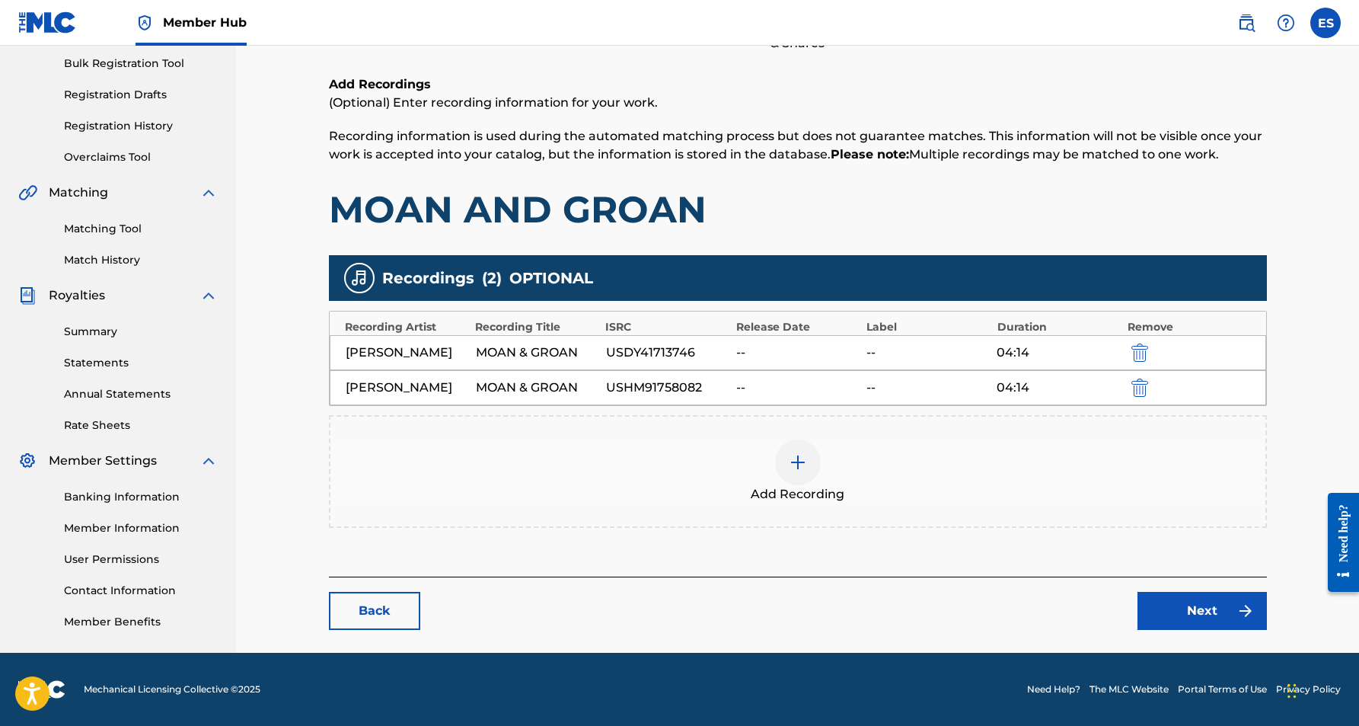
scroll to position [223, 0]
click at [1189, 608] on link "Next" at bounding box center [1202, 611] width 129 height 38
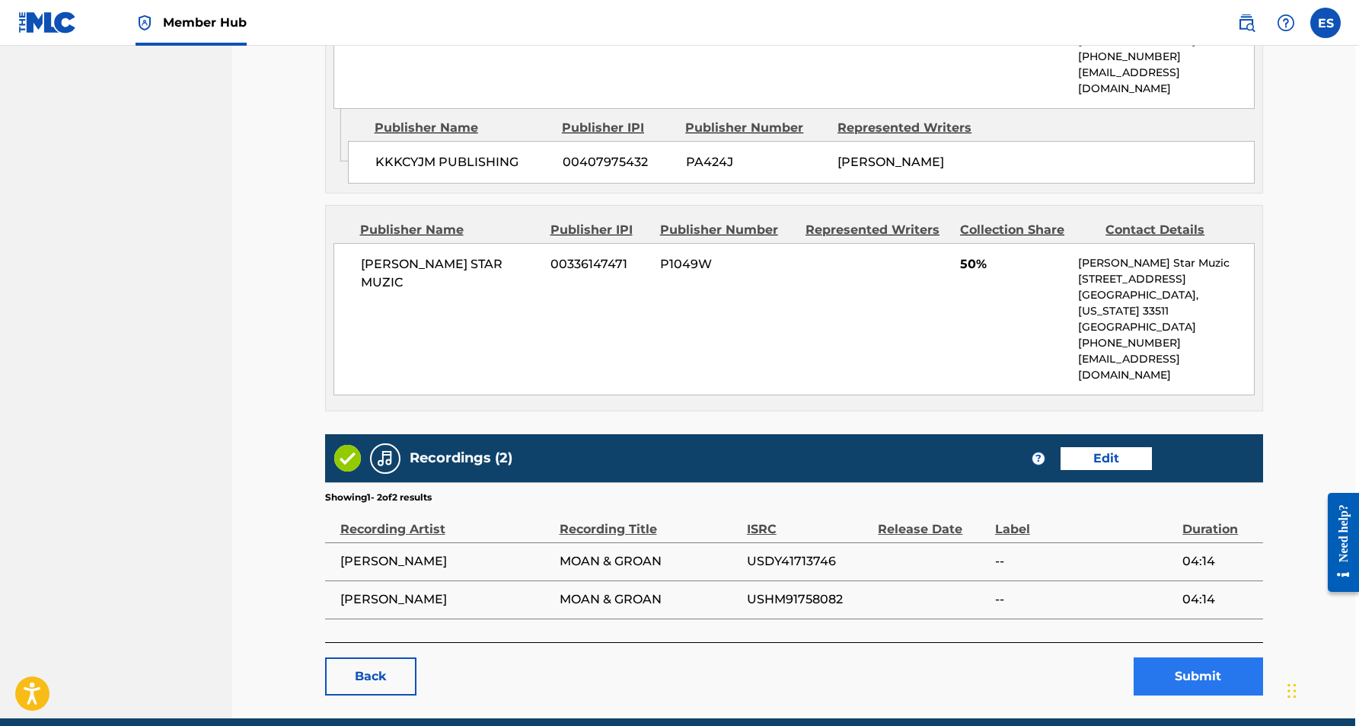
scroll to position [826, 4]
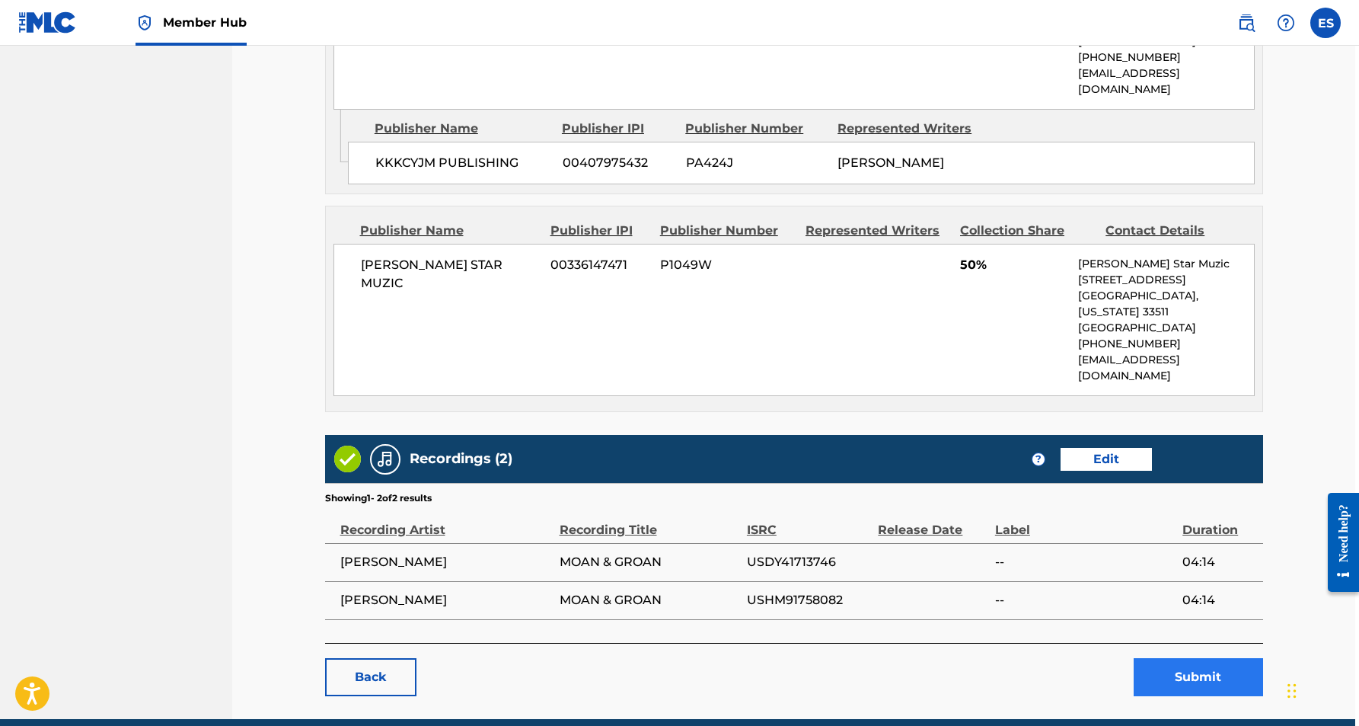
click at [1189, 658] on button "Submit" at bounding box center [1198, 677] width 129 height 38
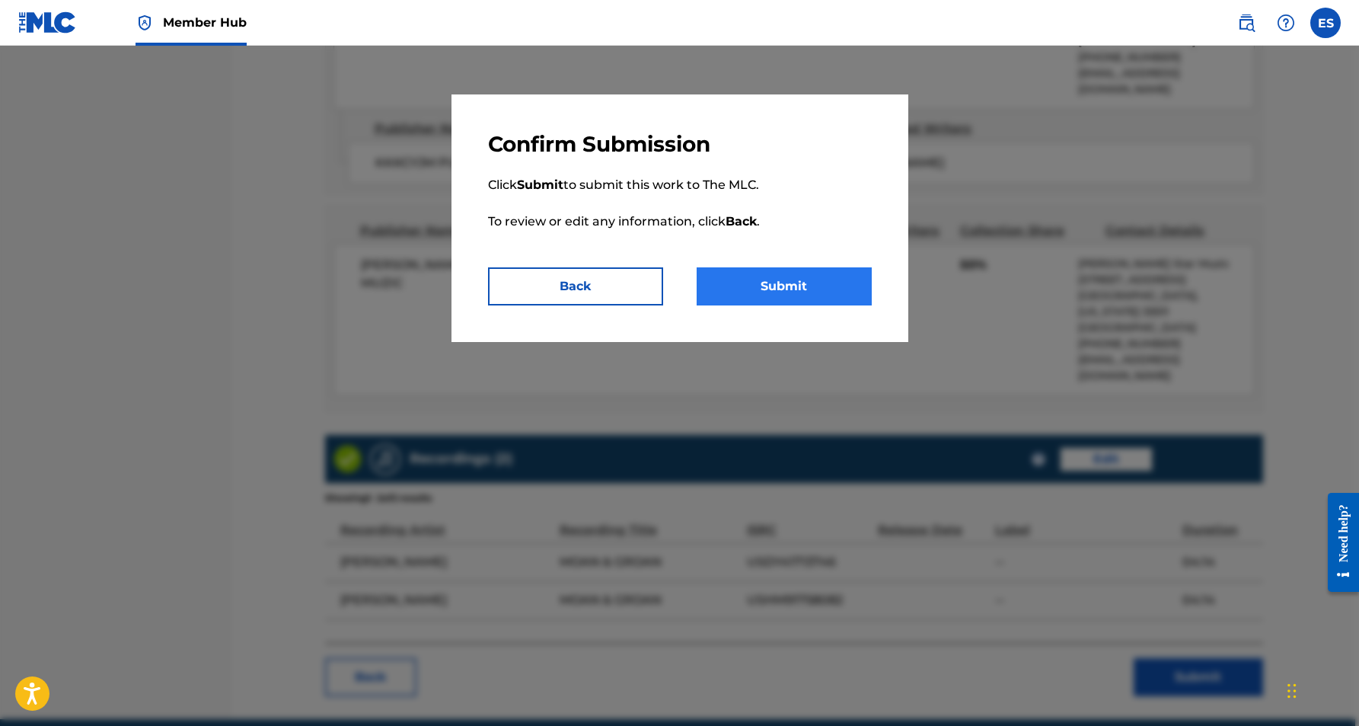
click at [831, 284] on button "Submit" at bounding box center [784, 286] width 175 height 38
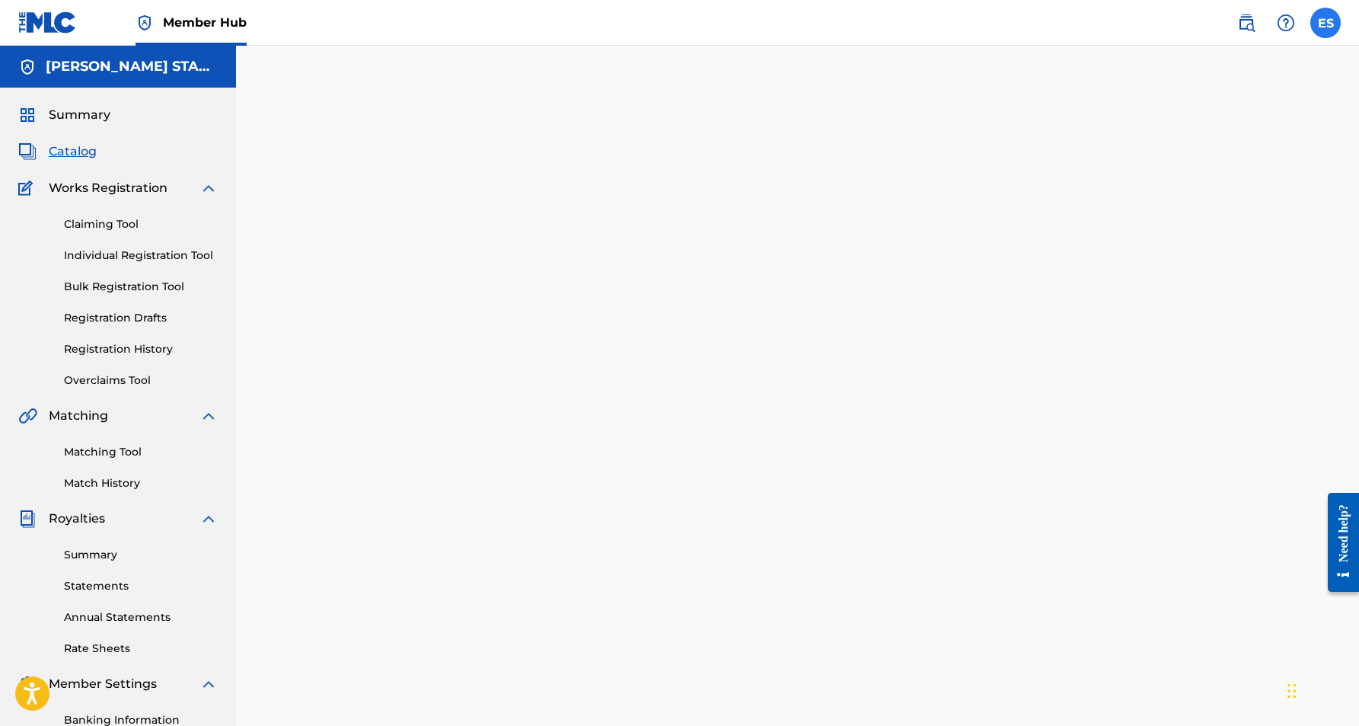
click at [1317, 23] on label at bounding box center [1326, 23] width 30 height 30
click at [1326, 23] on input "ES [PERSON_NAME] [EMAIL_ADDRESS][DOMAIN_NAME] Notification Preferences Profile …" at bounding box center [1326, 23] width 0 height 0
click at [1185, 219] on p "Log out" at bounding box center [1179, 216] width 36 height 14
click at [1326, 23] on input "ES [PERSON_NAME] [EMAIL_ADDRESS][DOMAIN_NAME] Notification Preferences Profile …" at bounding box center [1326, 23] width 0 height 0
